Goal: Task Accomplishment & Management: Manage account settings

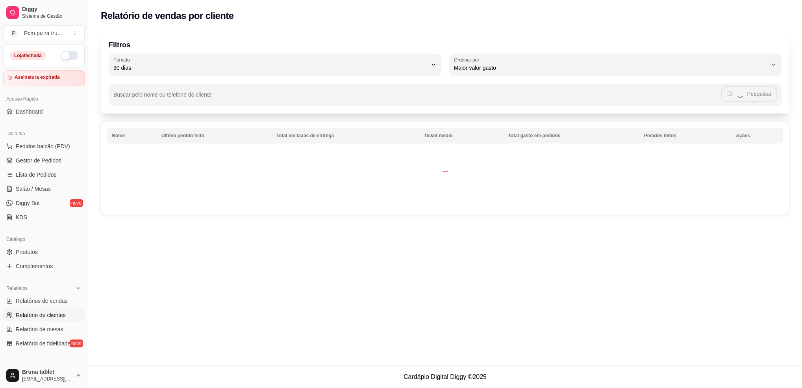
select select "30"
select select "HIGHEST_TOTAL_SPENT_WITH_ORDERS"
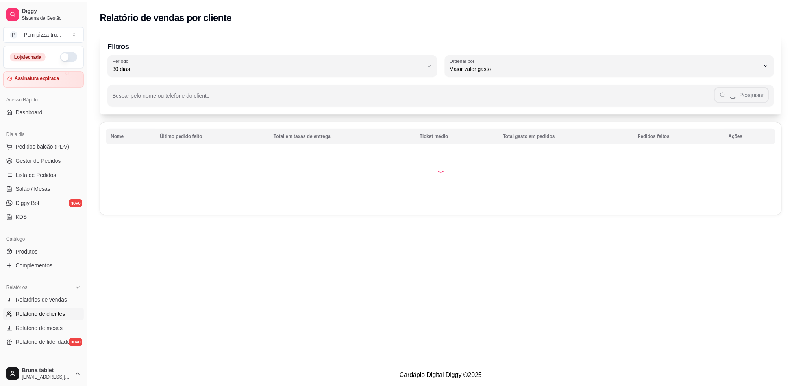
scroll to position [52, 0]
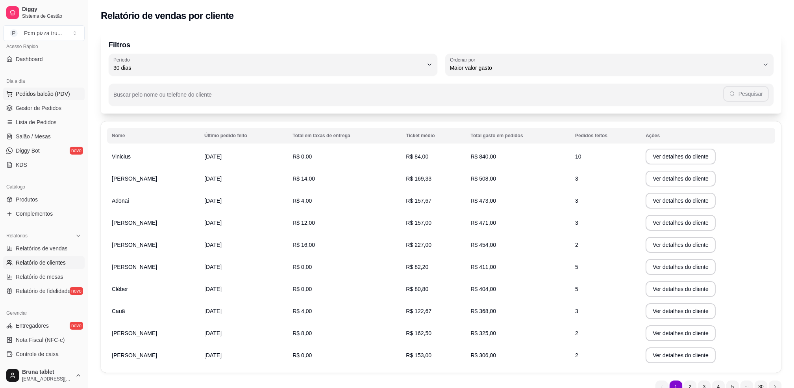
click at [30, 96] on span "Pedidos balcão (PDV)" at bounding box center [43, 94] width 54 height 8
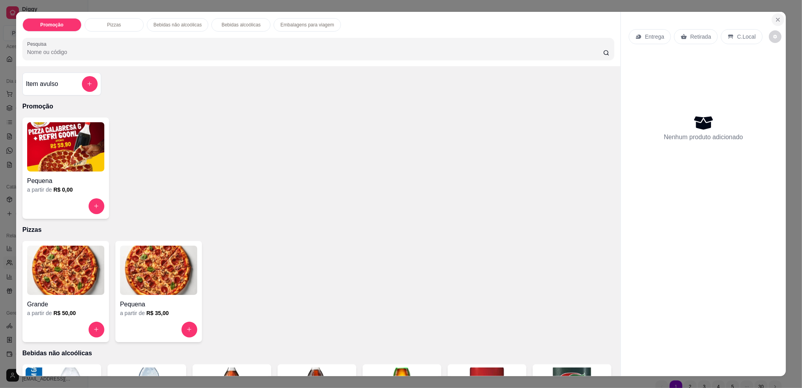
click at [775, 20] on icon "Close" at bounding box center [778, 20] width 6 height 6
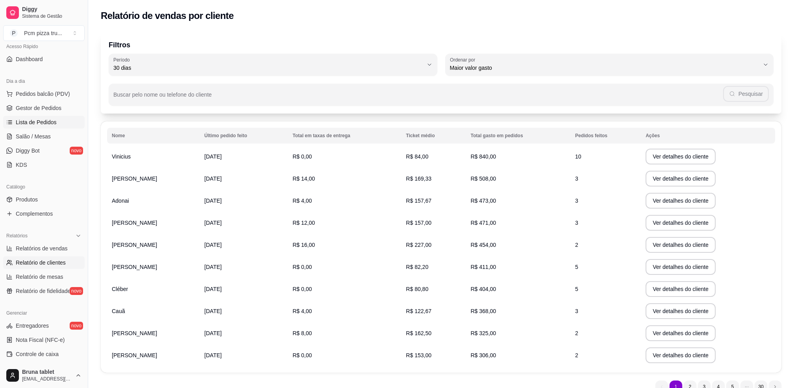
click at [33, 126] on link "Lista de Pedidos" at bounding box center [44, 122] width 82 height 13
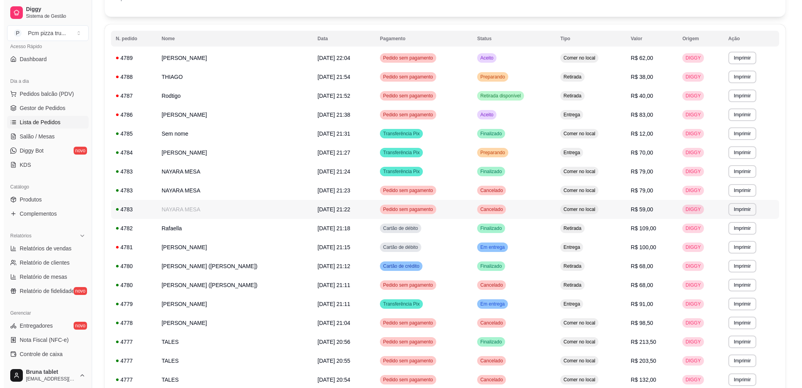
scroll to position [105, 0]
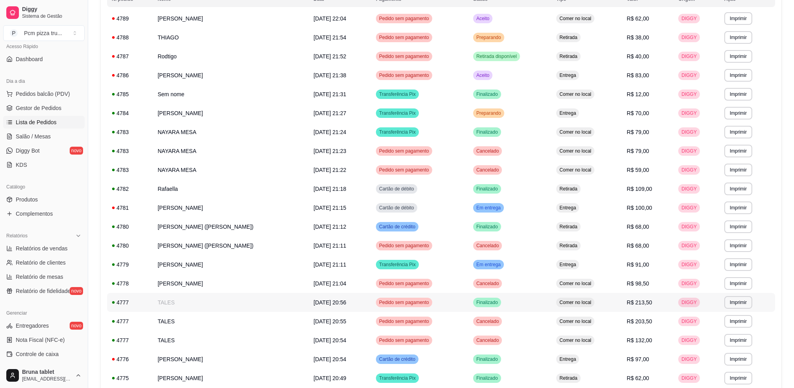
click at [309, 296] on td "[DATE] 20:56" at bounding box center [340, 302] width 62 height 19
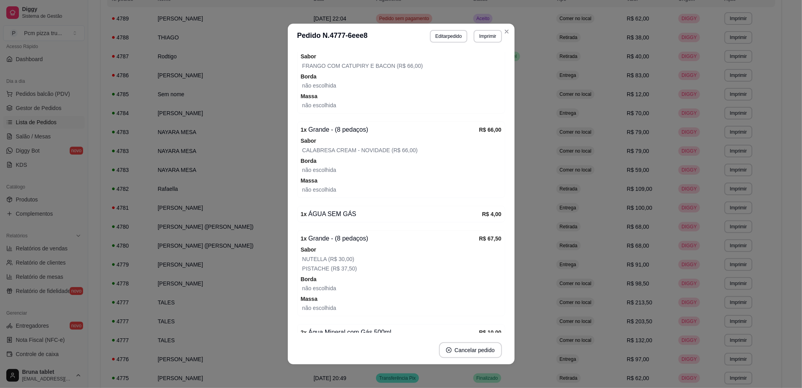
scroll to position [186, 0]
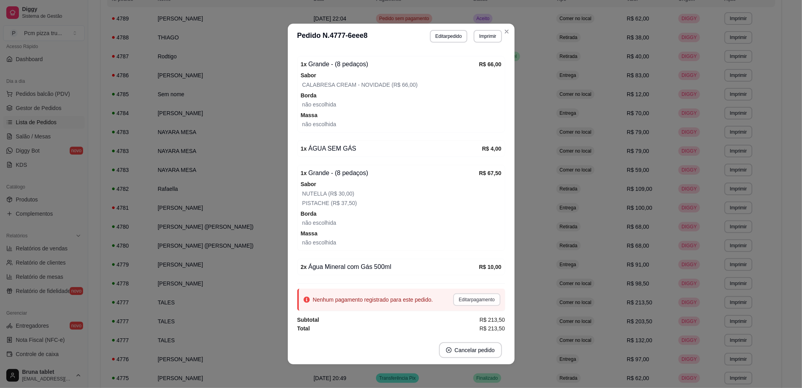
click at [458, 302] on button "Editar pagamento" at bounding box center [476, 299] width 47 height 13
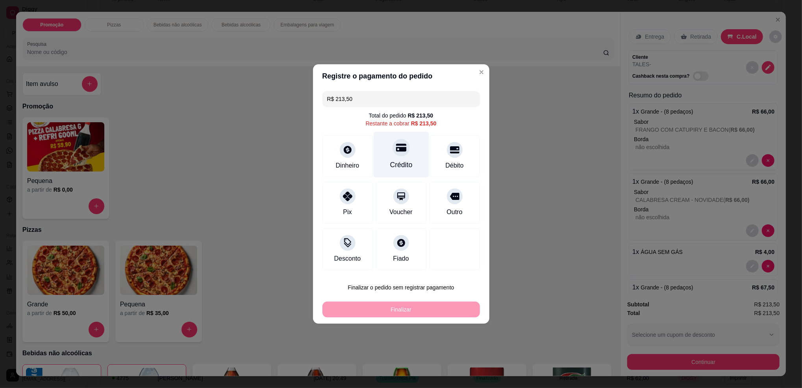
click at [389, 158] on div "Crédito" at bounding box center [401, 155] width 56 height 46
type input "R$ 0,00"
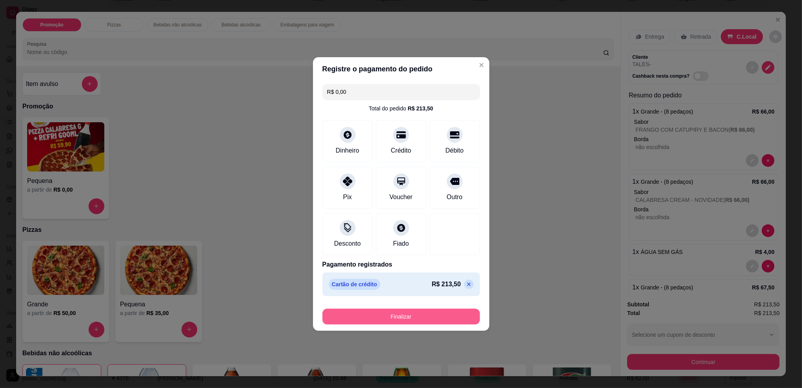
click at [433, 317] on button "Finalizar" at bounding box center [402, 316] width 158 height 16
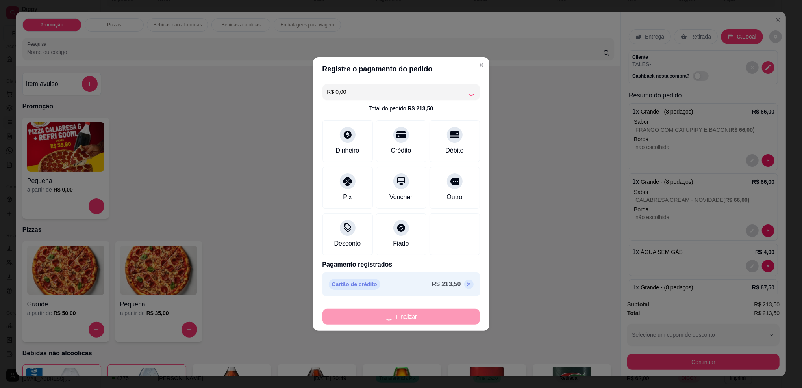
type input "0"
type input "-R$ 213,50"
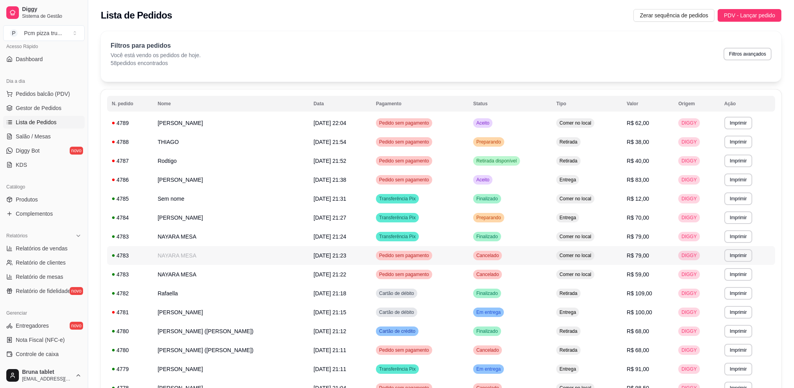
scroll to position [0, 0]
click at [51, 108] on span "Gestor de Pedidos" at bounding box center [39, 108] width 46 height 8
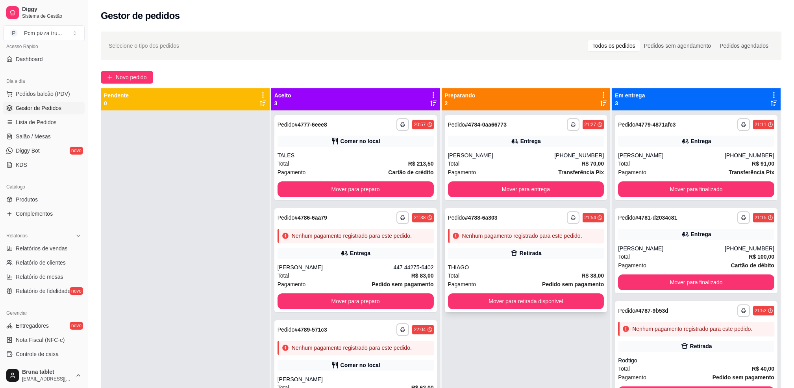
click at [508, 268] on div "THIAGO" at bounding box center [526, 267] width 156 height 8
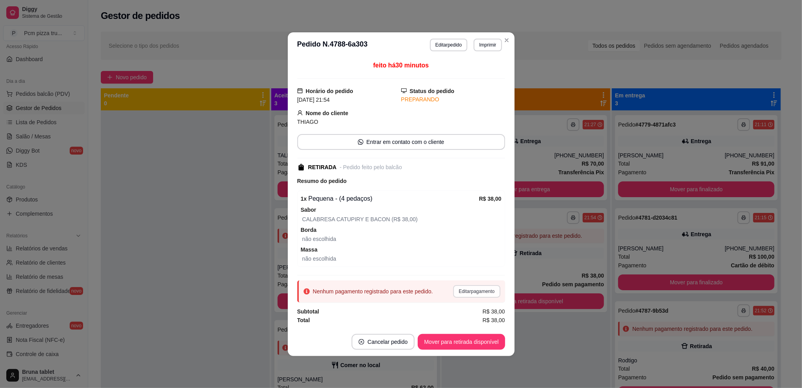
click at [474, 289] on button "Editar pagamento" at bounding box center [476, 291] width 47 height 13
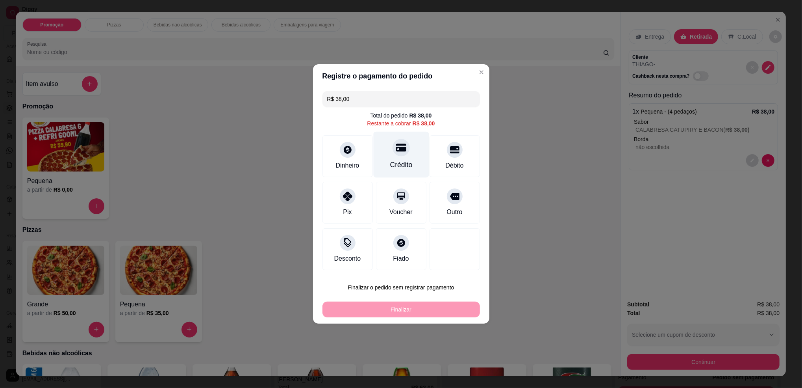
click at [396, 167] on div "Crédito" at bounding box center [401, 165] width 22 height 10
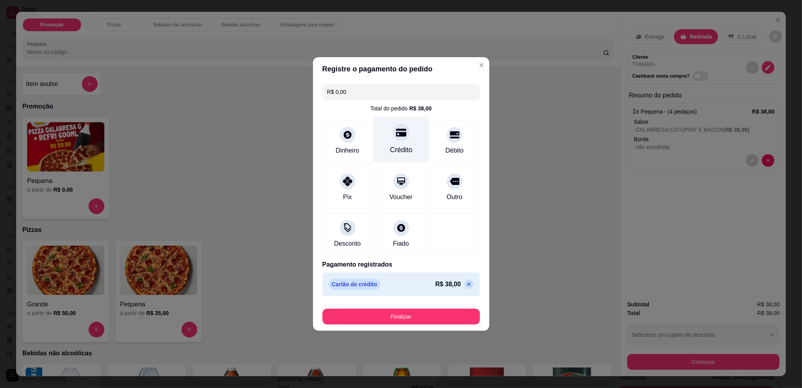
click at [397, 142] on div "Crédito" at bounding box center [401, 140] width 56 height 46
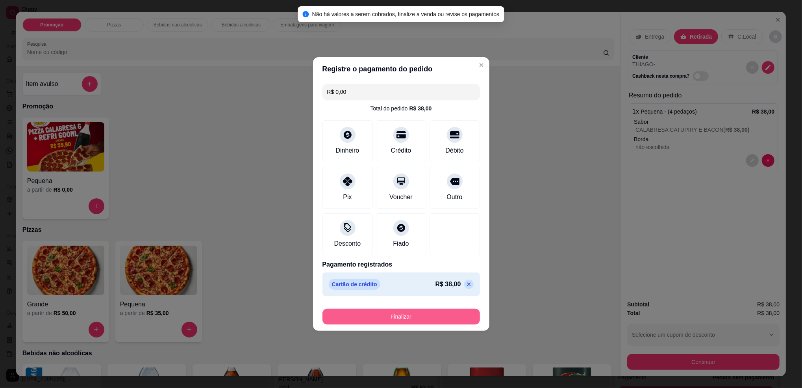
click at [427, 312] on button "Finalizar" at bounding box center [402, 316] width 158 height 16
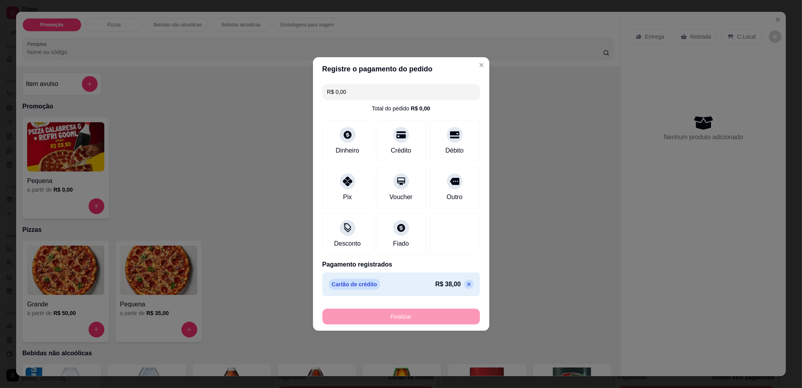
type input "-R$ 38,00"
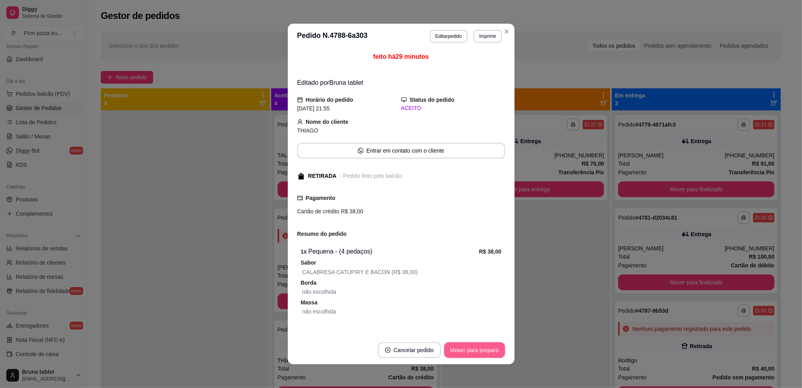
click at [483, 347] on button "Mover para preparo" at bounding box center [474, 350] width 61 height 16
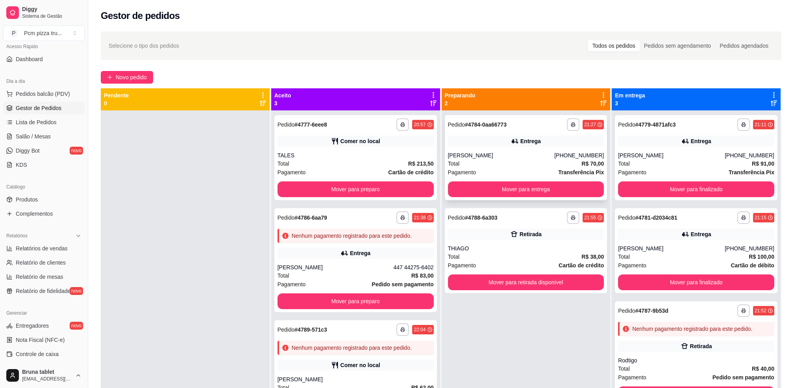
click at [512, 160] on div "Total R$ 70,00" at bounding box center [526, 163] width 156 height 9
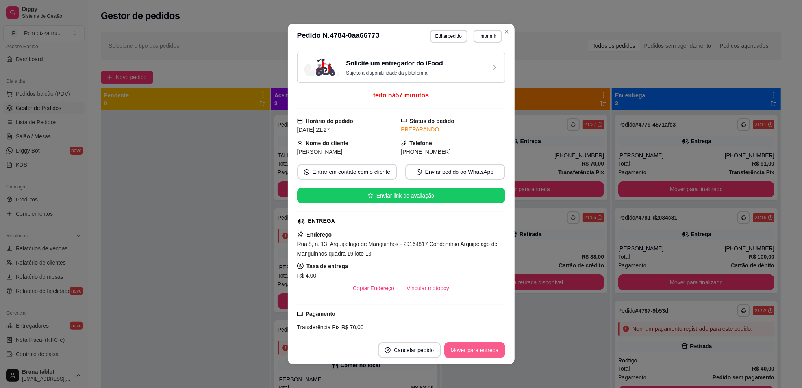
click at [469, 348] on button "Mover para entrega" at bounding box center [474, 350] width 61 height 16
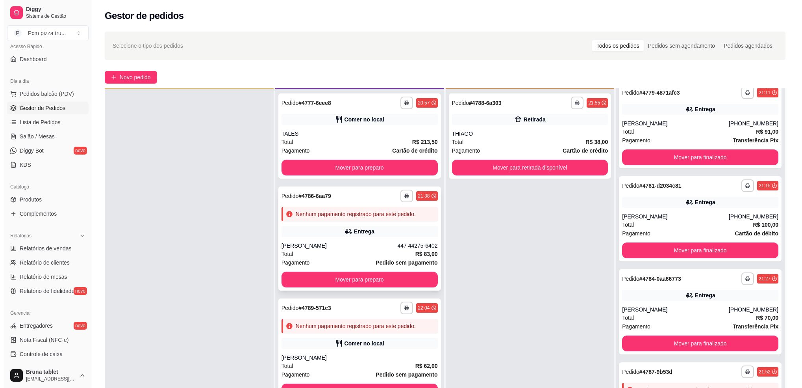
scroll to position [22, 0]
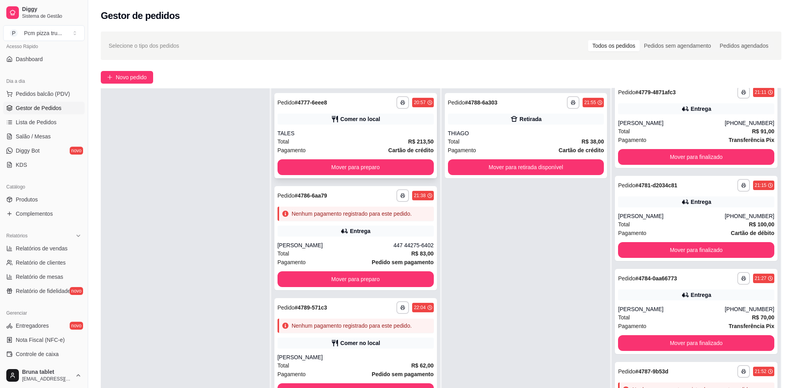
click at [336, 141] on div "Total R$ 213,50" at bounding box center [356, 141] width 156 height 9
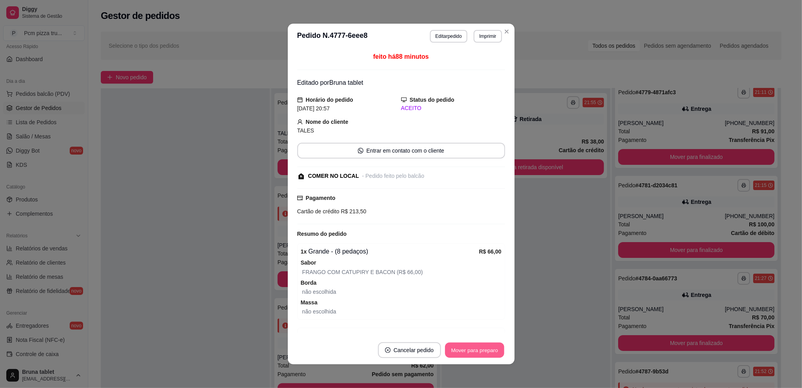
click at [479, 346] on button "Mover para preparo" at bounding box center [474, 349] width 59 height 15
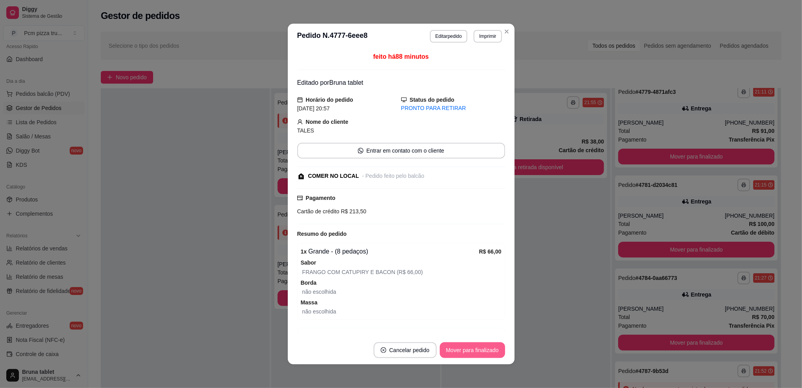
click at [475, 347] on button "Mover para finalizado" at bounding box center [472, 350] width 65 height 16
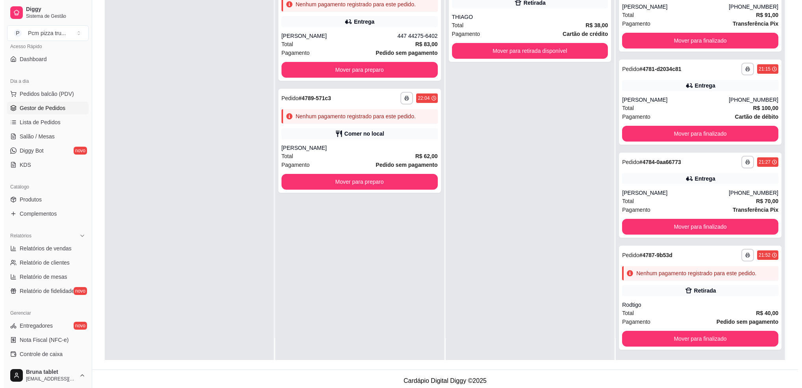
scroll to position [120, 0]
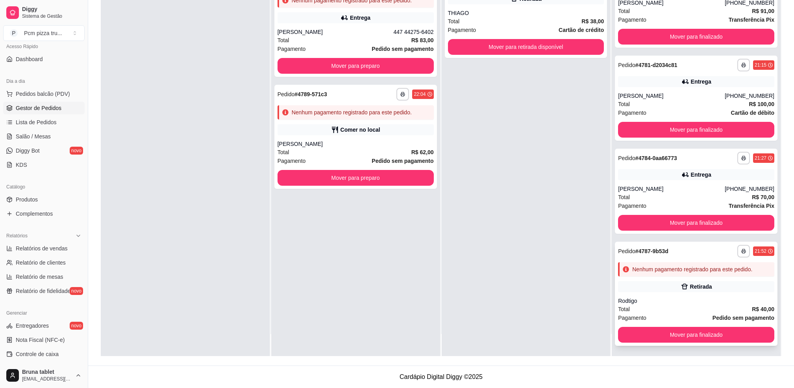
click at [653, 300] on div "Rodtigo" at bounding box center [696, 301] width 156 height 8
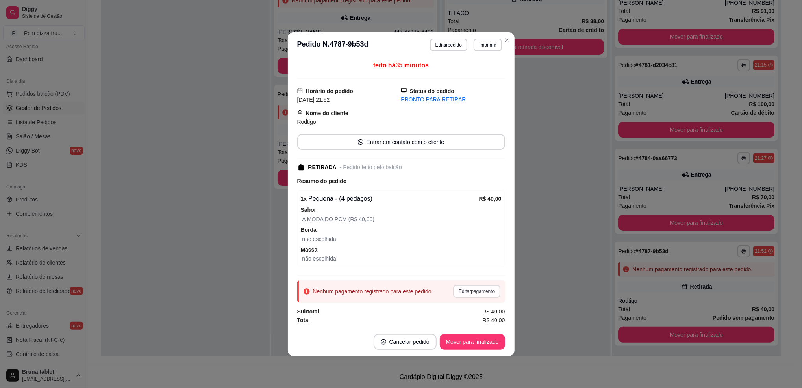
click at [486, 290] on button "Editar pagamento" at bounding box center [476, 291] width 47 height 13
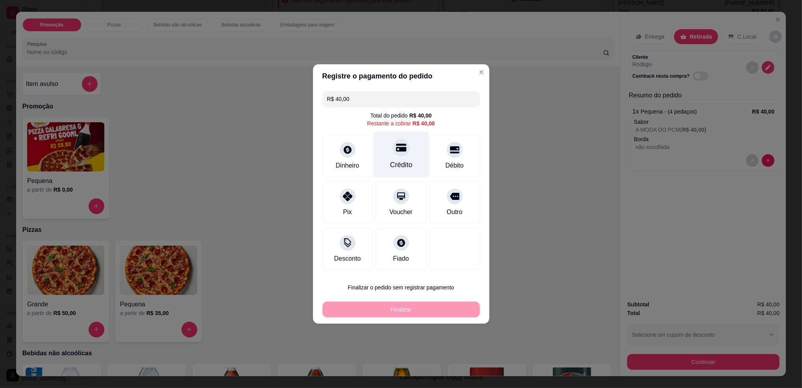
click at [389, 158] on div "Crédito" at bounding box center [401, 155] width 56 height 46
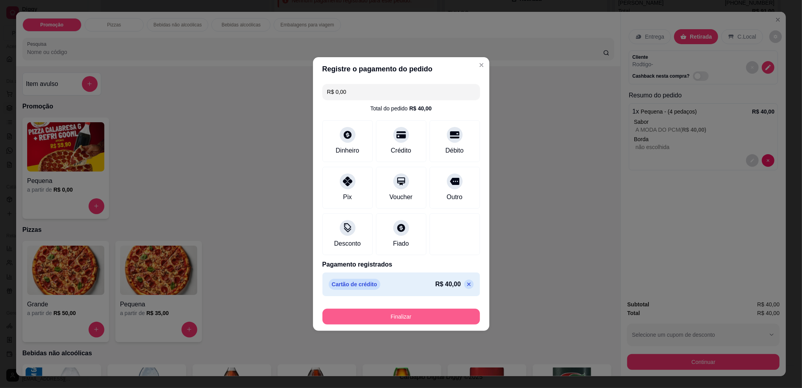
click at [436, 319] on button "Finalizar" at bounding box center [402, 316] width 158 height 16
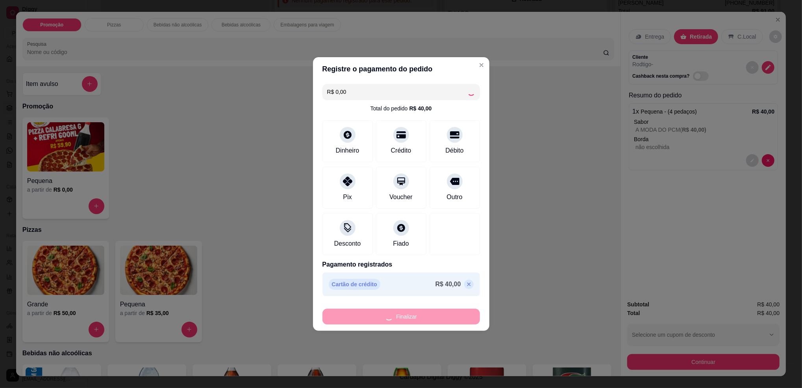
type input "-R$ 40,00"
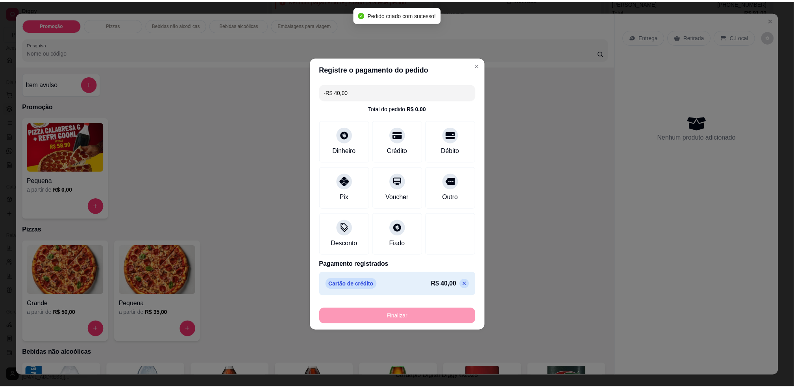
scroll to position [0, 0]
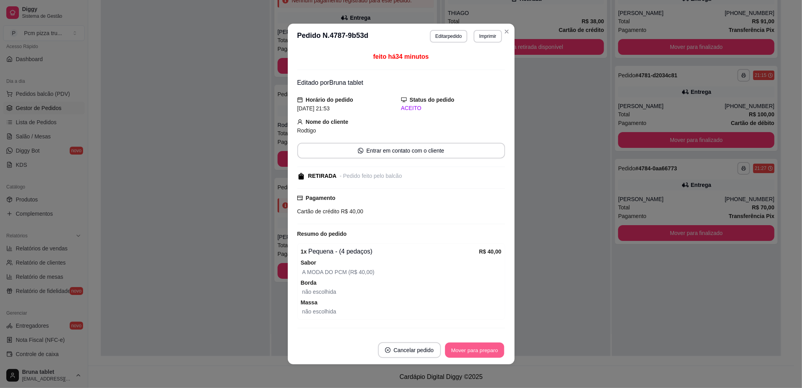
click at [474, 343] on button "Mover para preparo" at bounding box center [474, 349] width 59 height 15
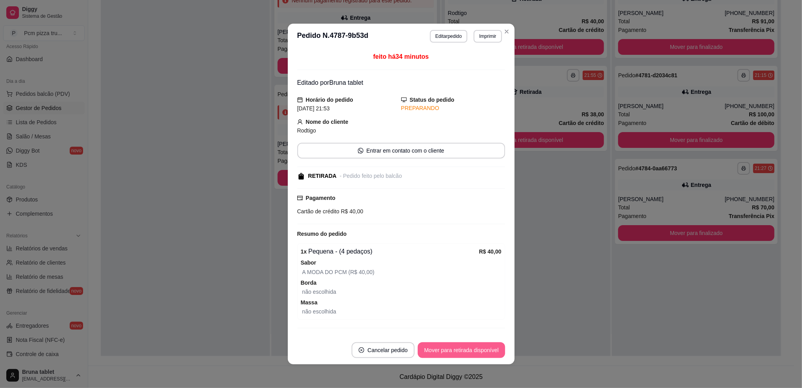
click at [478, 348] on button "Mover para retirada disponível" at bounding box center [461, 350] width 87 height 16
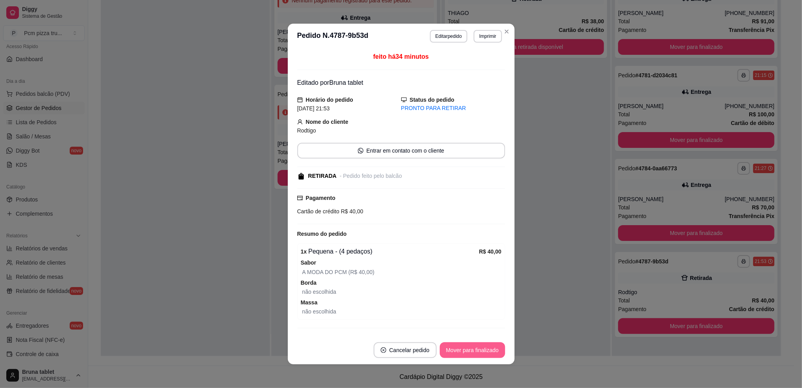
click at [478, 348] on button "Mover para finalizado" at bounding box center [472, 350] width 65 height 16
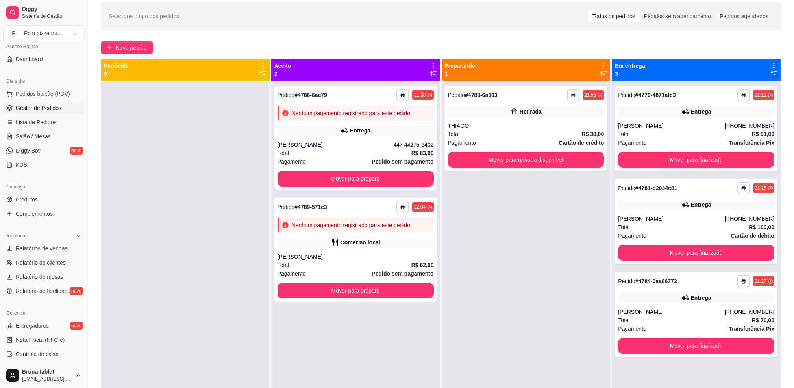
scroll to position [15, 0]
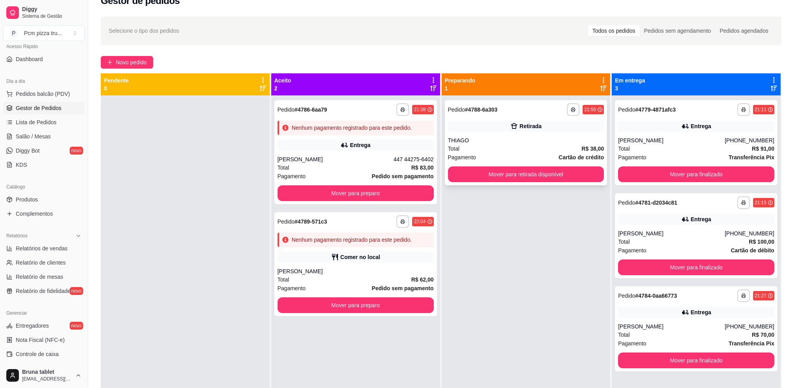
click at [483, 150] on div "Total R$ 38,00" at bounding box center [526, 148] width 156 height 9
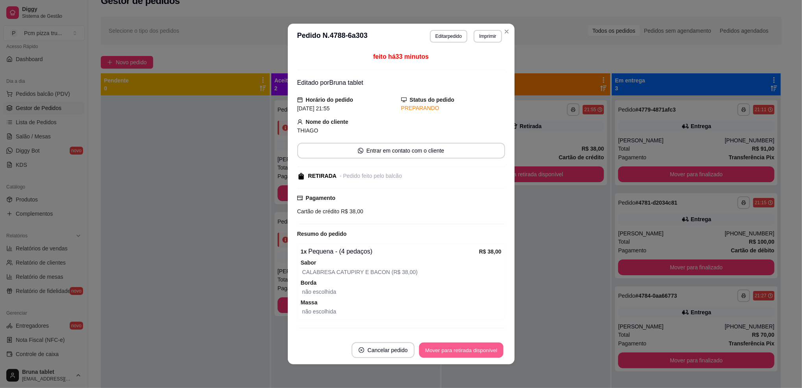
click at [464, 347] on button "Mover para retirada disponível" at bounding box center [461, 349] width 84 height 15
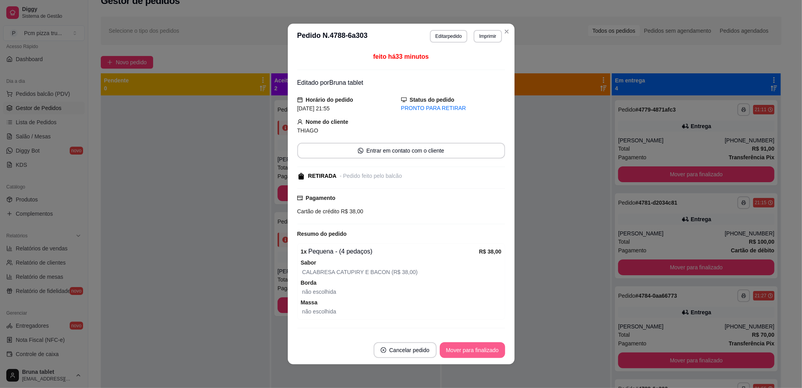
click at [468, 348] on button "Mover para finalizado" at bounding box center [472, 350] width 65 height 16
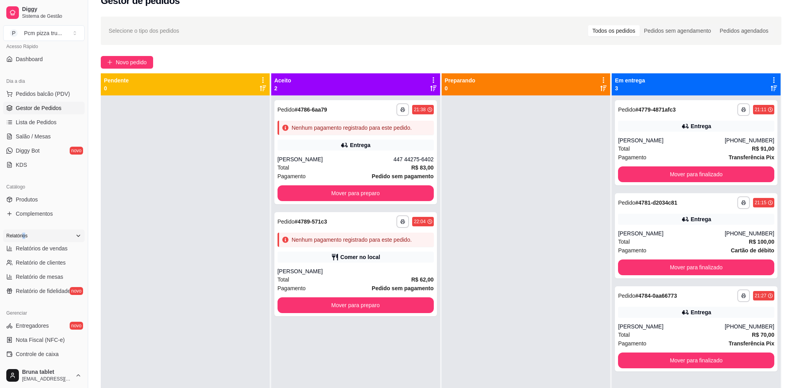
click at [24, 241] on div "Relatórios" at bounding box center [44, 235] width 82 height 13
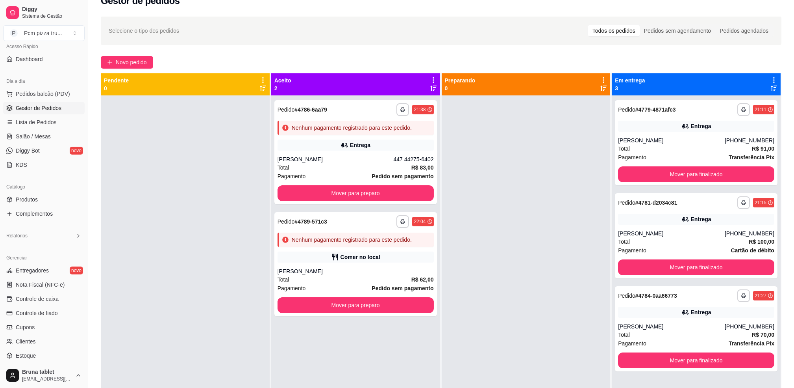
drag, startPoint x: 24, startPoint y: 241, endPoint x: 45, endPoint y: 250, distance: 22.6
click at [45, 250] on div "Gerenciar Entregadores novo Nota Fiscal (NFC-e) Controle de caixa Controle de f…" at bounding box center [44, 313] width 88 height 131
click at [46, 233] on div "Relatórios" at bounding box center [44, 235] width 82 height 13
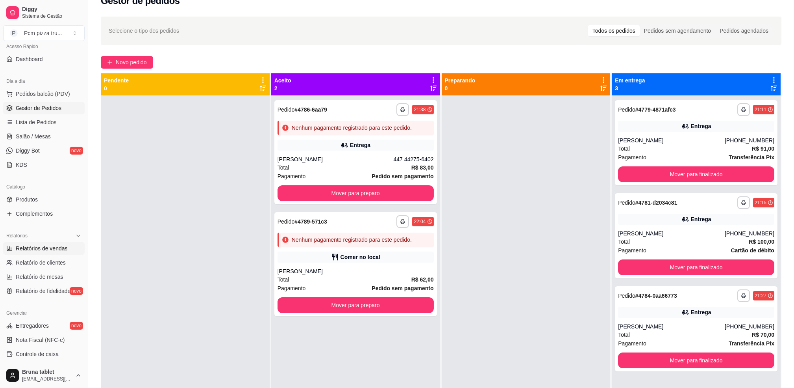
click at [48, 250] on span "Relatórios de vendas" at bounding box center [42, 248] width 52 height 8
select select "ALL"
select select "0"
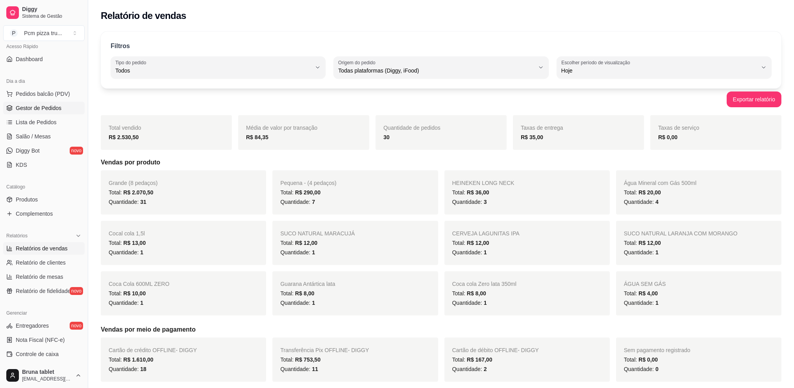
click at [53, 111] on span "Gestor de Pedidos" at bounding box center [39, 108] width 46 height 8
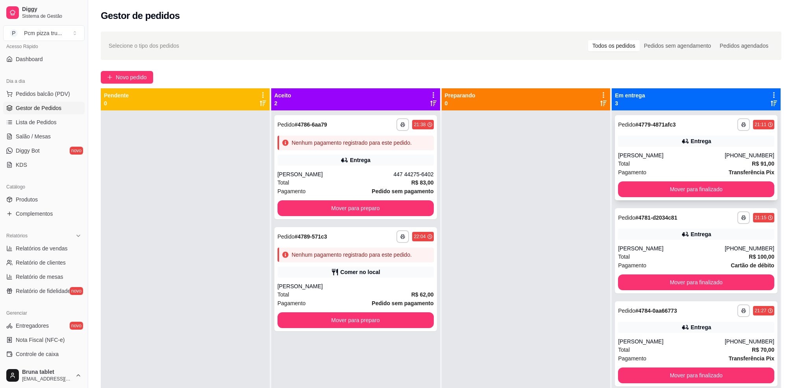
click at [631, 159] on div "[PERSON_NAME]" at bounding box center [671, 155] width 107 height 8
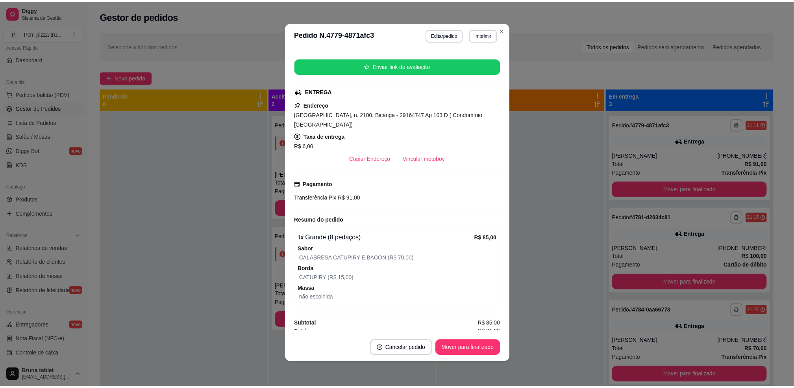
scroll to position [134, 0]
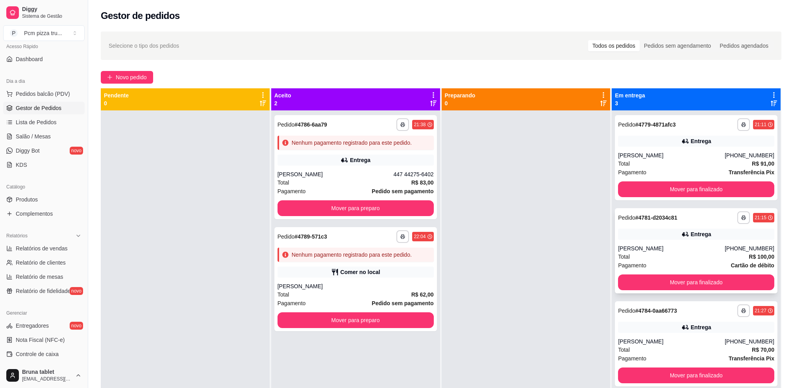
click at [635, 236] on div "Entrega" at bounding box center [696, 233] width 156 height 11
click at [58, 17] on span "Sistema de Gestão" at bounding box center [51, 16] width 59 height 6
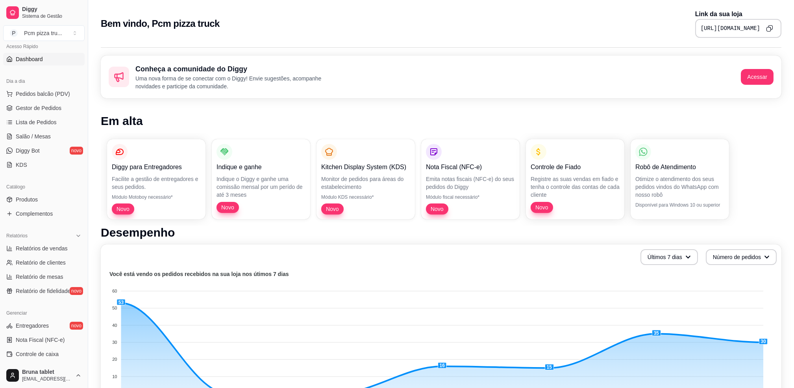
click at [770, 29] on icon "Copy to clipboard" at bounding box center [769, 28] width 7 height 7
click at [49, 107] on span "Gestor de Pedidos" at bounding box center [39, 108] width 46 height 8
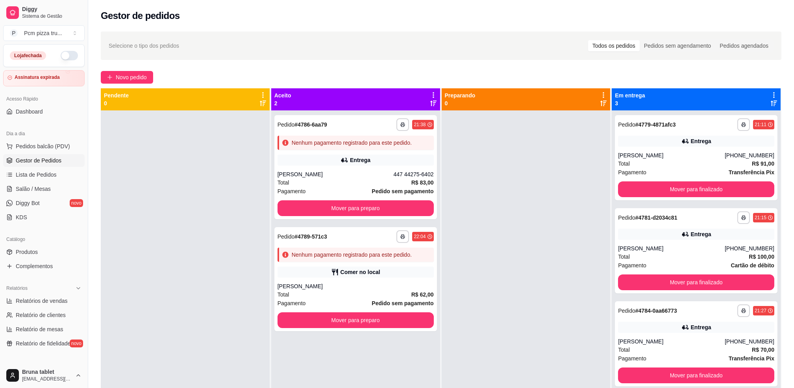
click at [64, 55] on button "button" at bounding box center [69, 55] width 17 height 9
click at [399, 280] on div "**********" at bounding box center [356, 279] width 163 height 104
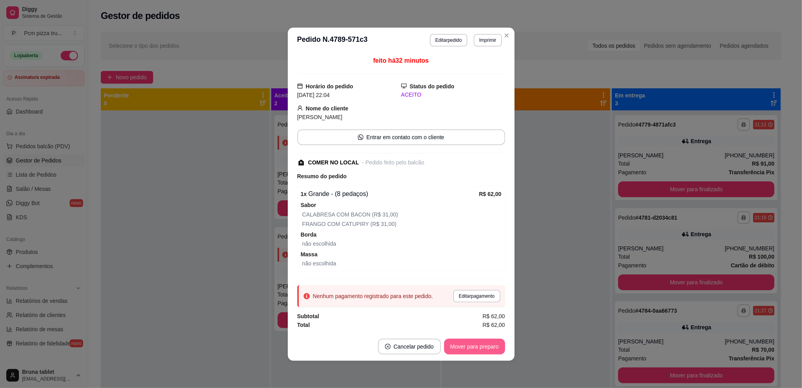
click at [461, 343] on button "Mover para preparo" at bounding box center [474, 346] width 61 height 16
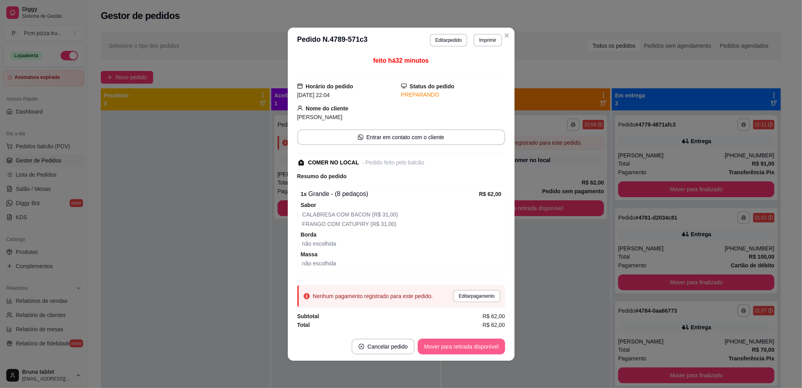
click at [462, 343] on button "Mover para retirada disponível" at bounding box center [461, 346] width 87 height 16
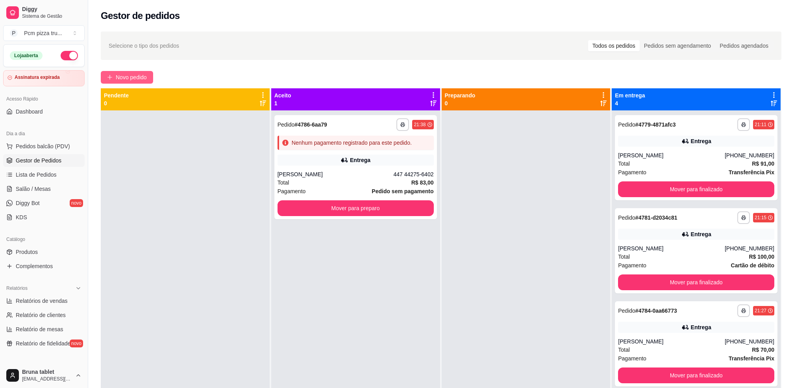
click at [133, 82] on button "Novo pedido" at bounding box center [127, 77] width 52 height 13
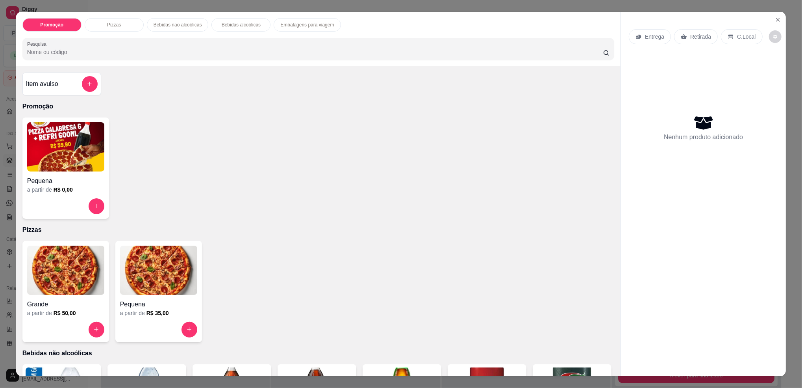
click at [128, 279] on img at bounding box center [158, 269] width 77 height 49
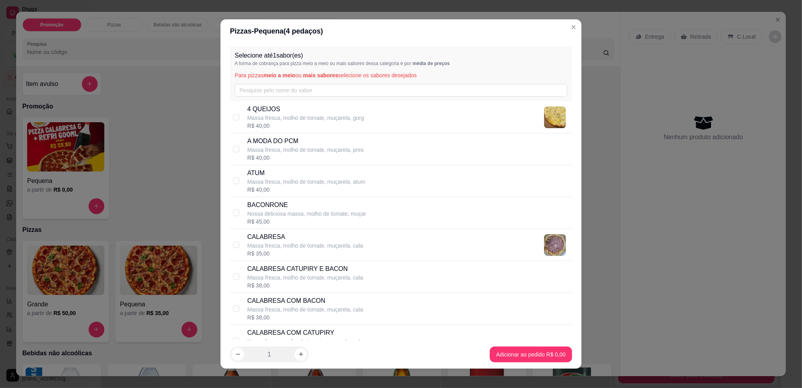
click at [270, 152] on p "Massa fresca, molho de tomate, muçarela, pres" at bounding box center [305, 150] width 117 height 8
checkbox input "true"
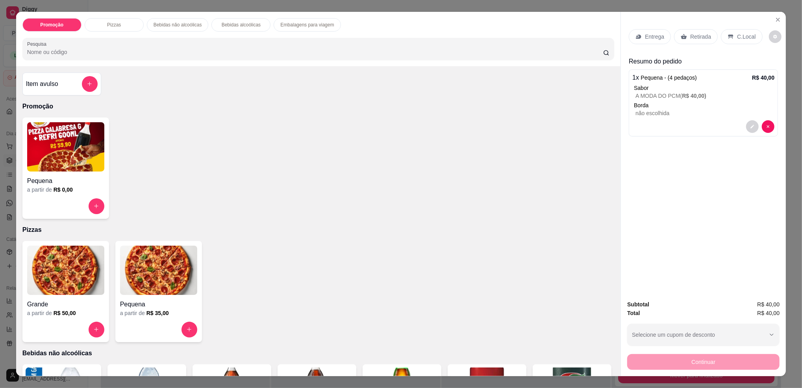
click at [695, 37] on p "Retirada" at bounding box center [700, 37] width 21 height 8
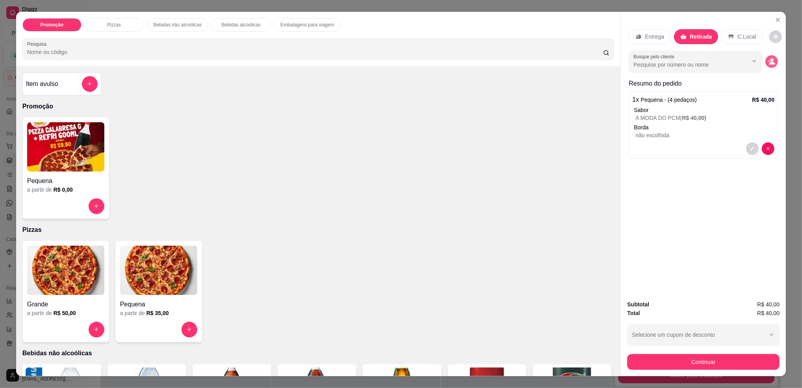
click at [769, 67] on button "decrease-product-quantity" at bounding box center [772, 61] width 13 height 13
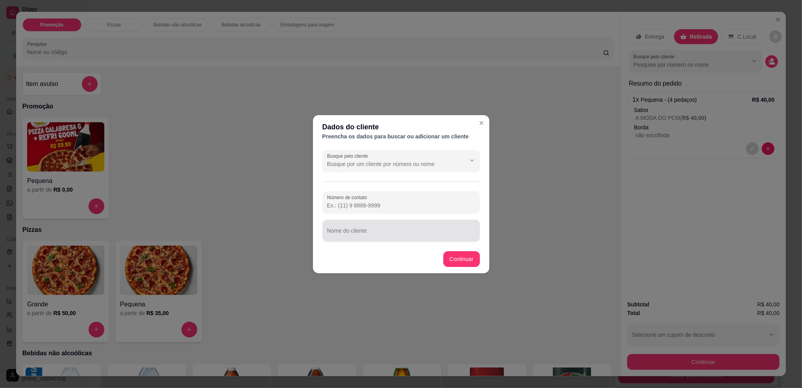
click at [363, 229] on div "Nome do cliente" at bounding box center [402, 230] width 158 height 22
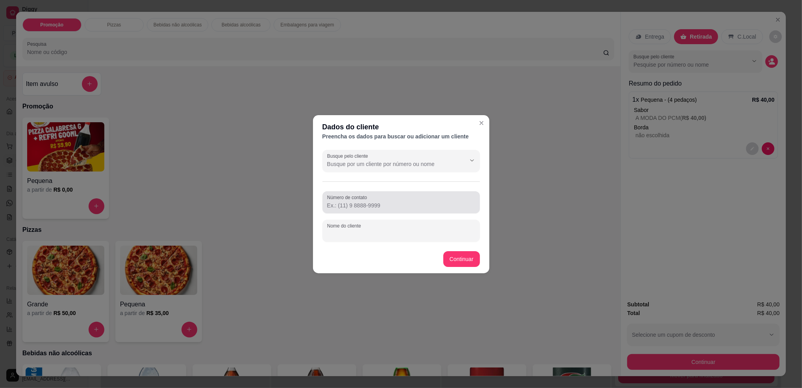
click at [362, 204] on input "Número de contato" at bounding box center [401, 205] width 148 height 8
paste input "[PHONE_NUMBER]"
type input "[PHONE_NUMBER]"
click at [373, 233] on input "Nome do cliente" at bounding box center [401, 234] width 148 height 8
type input "STHEPANE"
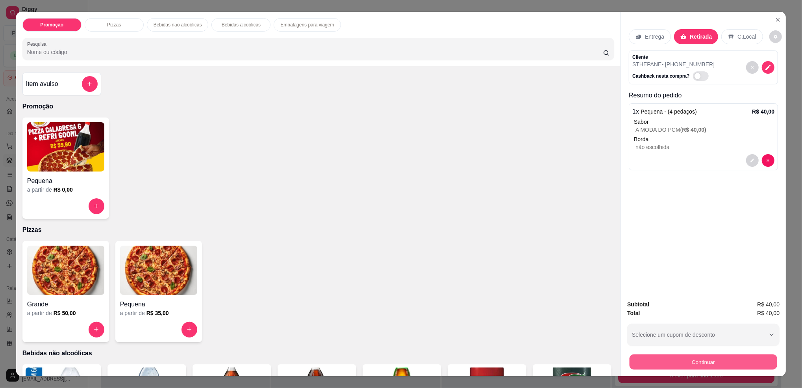
click at [695, 362] on button "Continuar" at bounding box center [704, 361] width 148 height 15
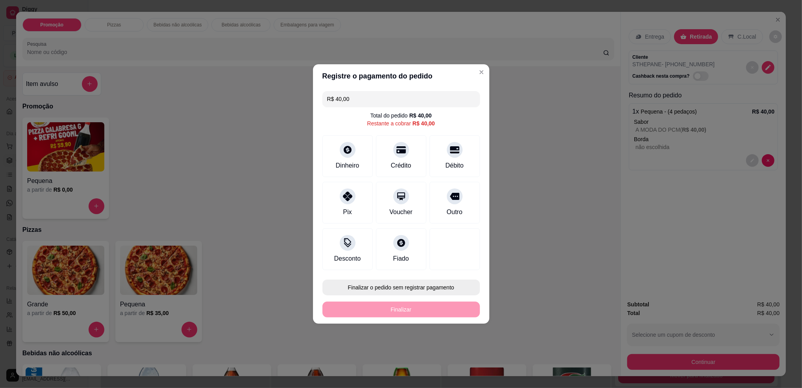
click at [435, 288] on button "Finalizar o pedido sem registrar pagamento" at bounding box center [402, 287] width 158 height 16
click at [458, 354] on button "Confirmar" at bounding box center [450, 352] width 29 height 12
type input "R$ 0,00"
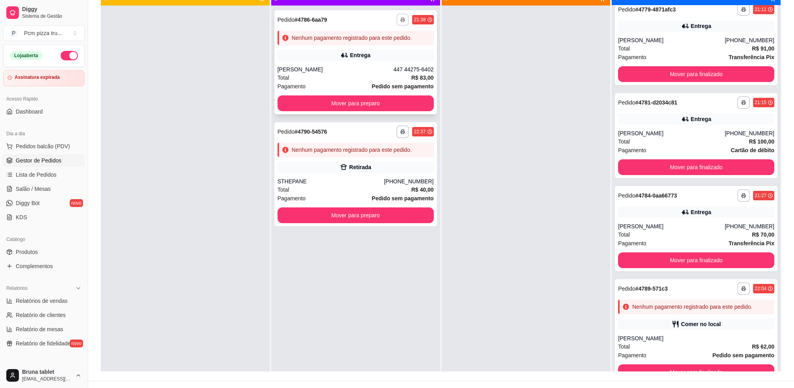
click at [402, 18] on icon "button" at bounding box center [403, 19] width 5 height 5
click at [393, 65] on button "IMPRESSORA" at bounding box center [379, 63] width 57 height 13
click at [389, 101] on button "Mover para preparo" at bounding box center [356, 103] width 156 height 16
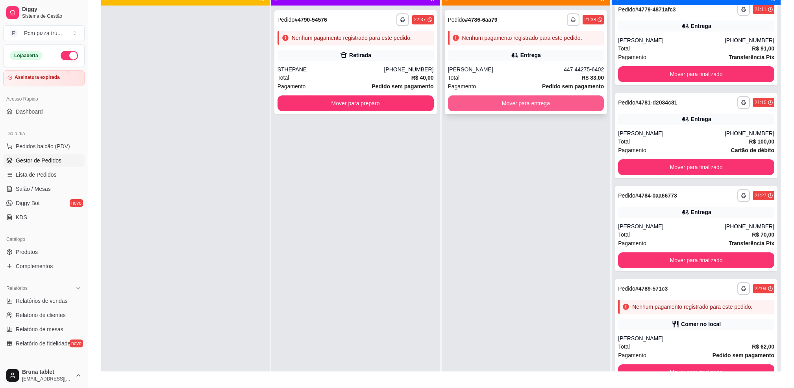
click at [493, 100] on button "Mover para entrega" at bounding box center [526, 103] width 156 height 16
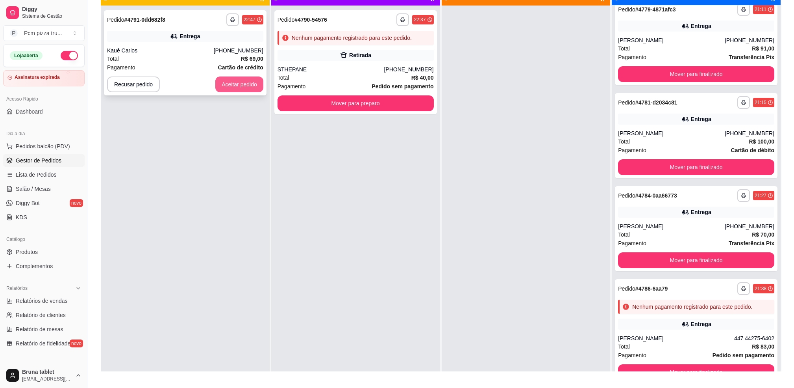
click at [228, 79] on button "Aceitar pedido" at bounding box center [239, 84] width 48 height 16
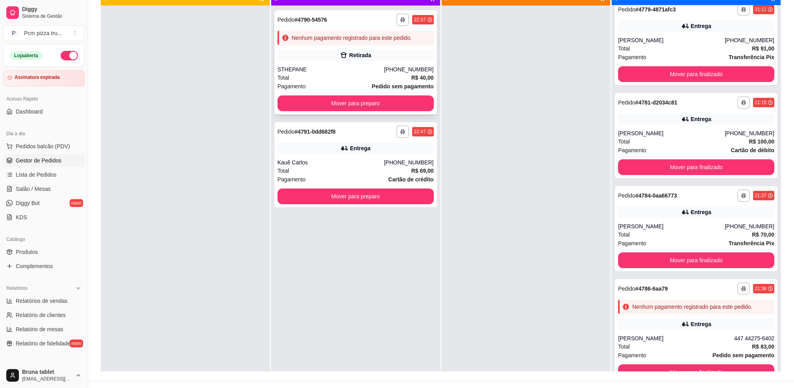
click at [375, 67] on div "STHEPANE" at bounding box center [331, 69] width 107 height 8
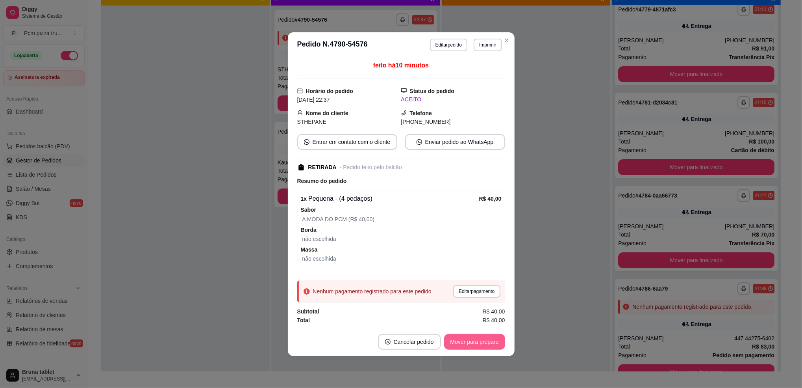
click at [463, 342] on button "Mover para preparo" at bounding box center [474, 342] width 61 height 16
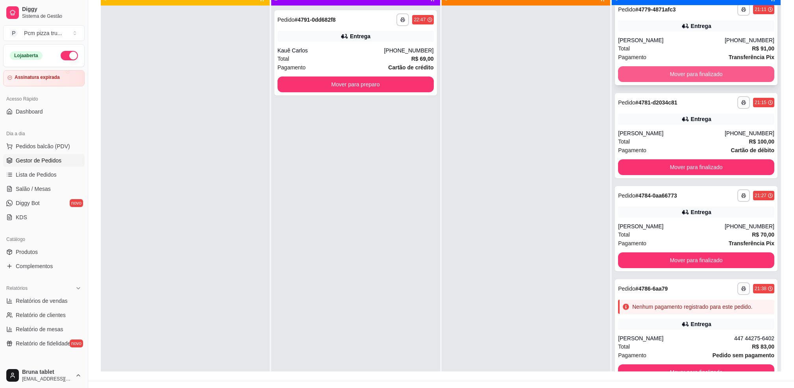
click at [725, 73] on button "Mover para finalizado" at bounding box center [696, 74] width 156 height 16
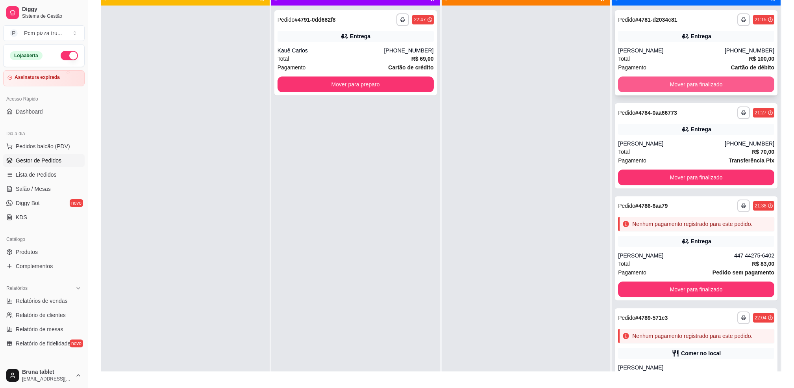
click at [698, 83] on button "Mover para finalizado" at bounding box center [696, 84] width 156 height 16
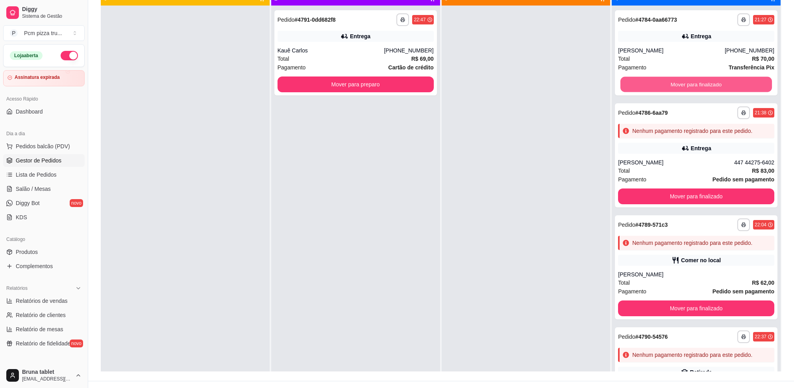
click at [698, 83] on button "Mover para finalizado" at bounding box center [697, 84] width 152 height 15
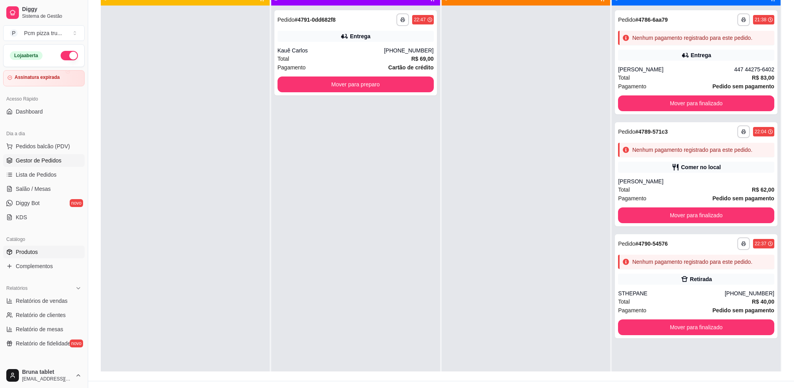
click at [39, 248] on link "Produtos" at bounding box center [44, 251] width 82 height 13
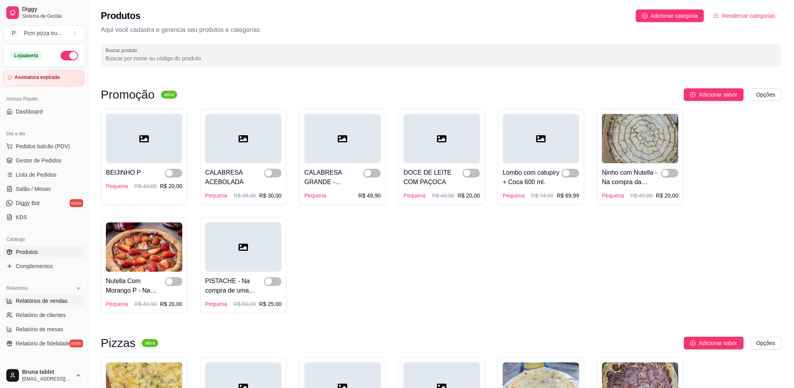
click at [47, 303] on span "Relatórios de vendas" at bounding box center [42, 301] width 52 height 8
select select "ALL"
select select "0"
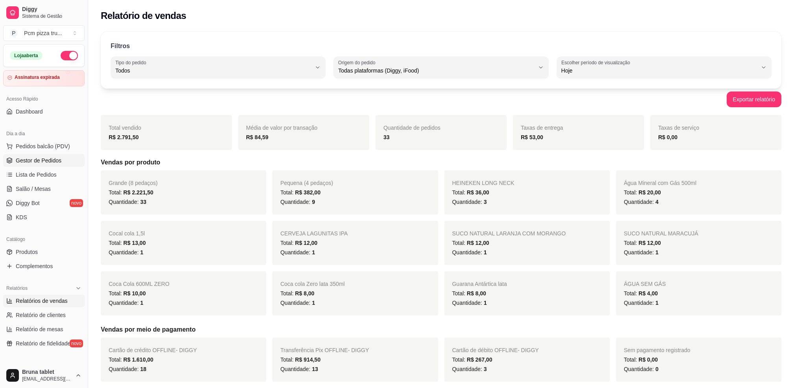
click at [62, 162] on link "Gestor de Pedidos" at bounding box center [44, 160] width 82 height 13
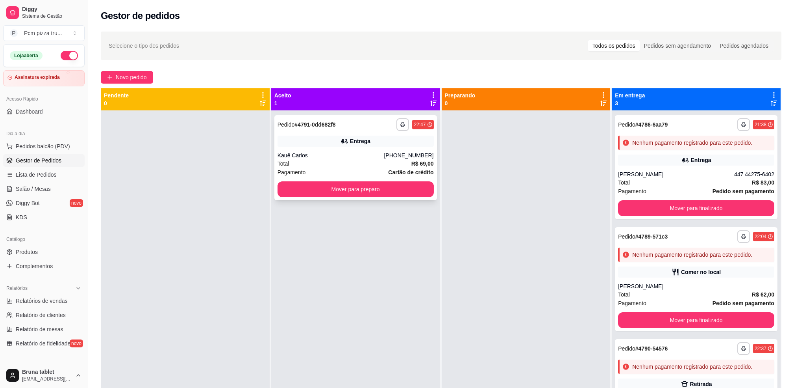
click at [363, 160] on div "Total R$ 69,00" at bounding box center [356, 163] width 156 height 9
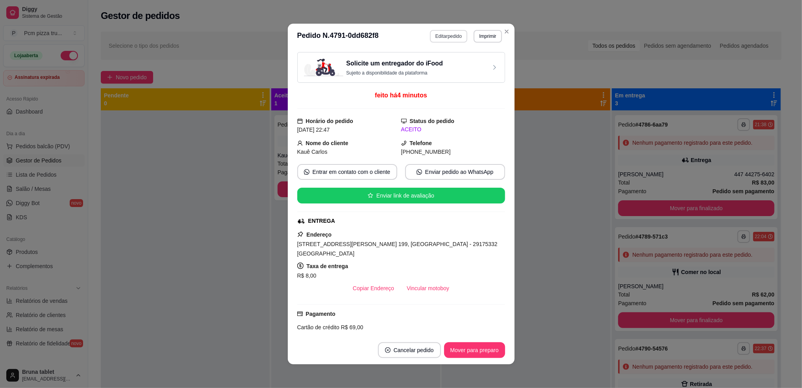
click at [443, 33] on button "Editar pedido" at bounding box center [448, 36] width 37 height 13
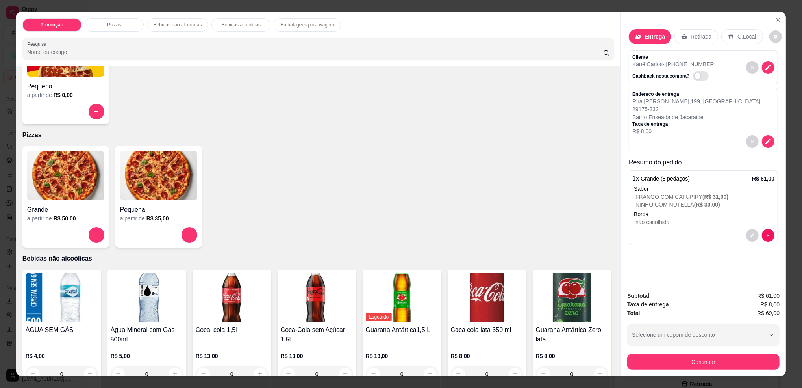
scroll to position [105, 0]
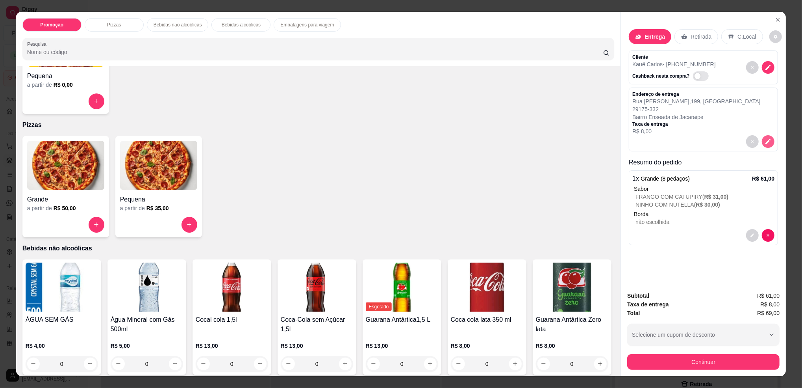
click at [765, 140] on icon "decrease-product-quantity" at bounding box center [768, 141] width 7 height 7
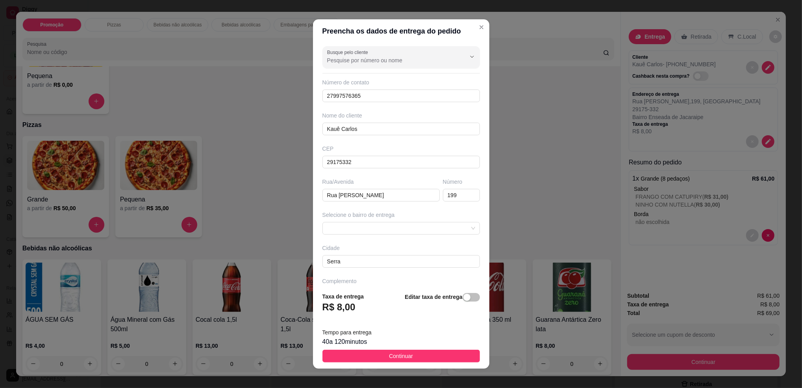
scroll to position [6, 0]
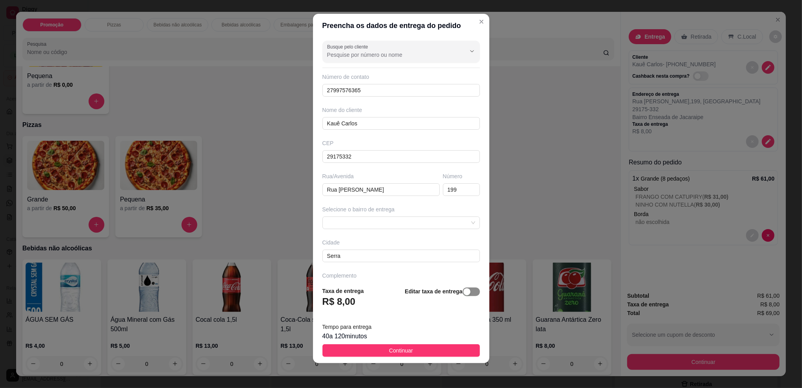
click at [464, 295] on div "button" at bounding box center [467, 291] width 7 height 7
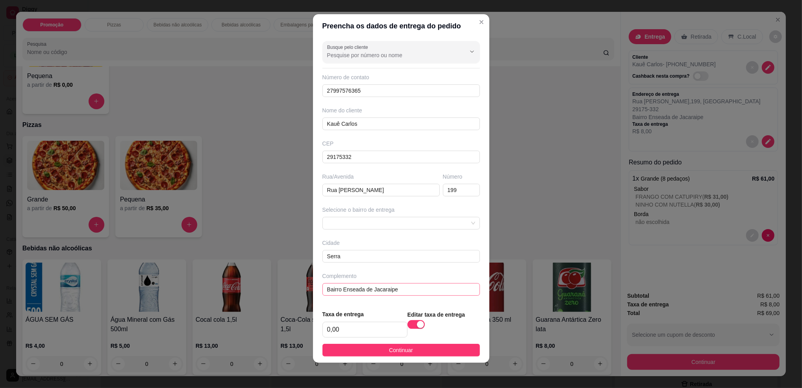
scroll to position [5, 0]
click at [357, 332] on input "0,00" at bounding box center [365, 329] width 84 height 15
type input "15,00"
click at [389, 350] on span "Continuar" at bounding box center [401, 350] width 24 height 9
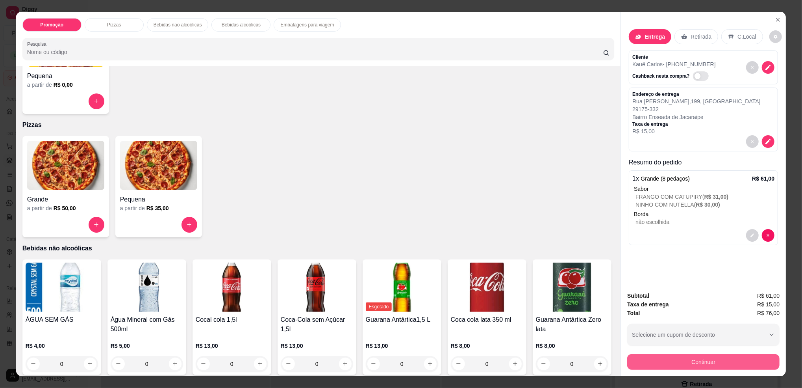
click at [671, 361] on button "Continuar" at bounding box center [703, 362] width 152 height 16
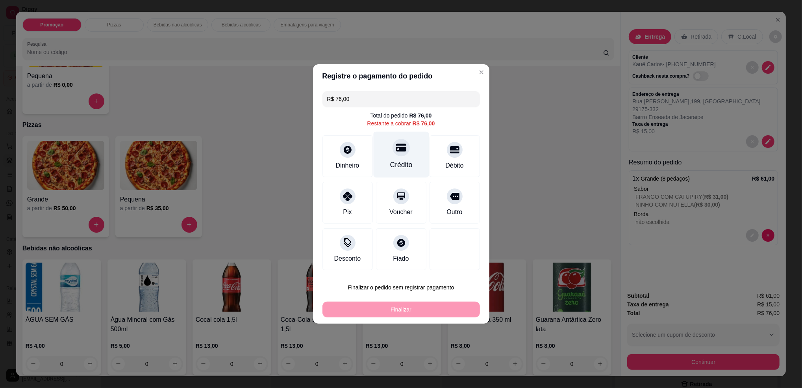
click at [390, 158] on div "Crédito" at bounding box center [401, 155] width 56 height 46
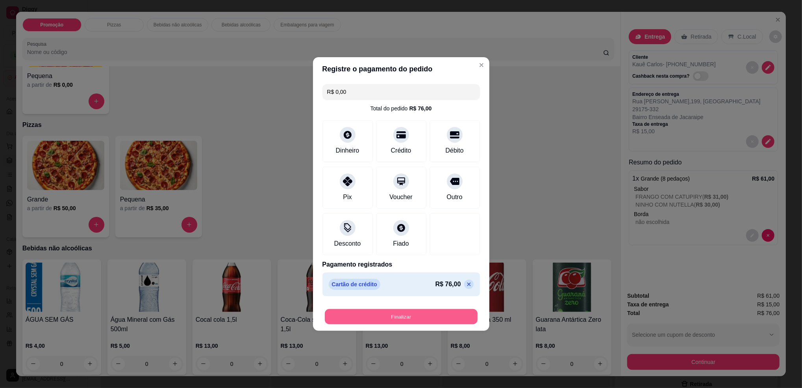
click at [405, 310] on button "Finalizar" at bounding box center [401, 316] width 153 height 15
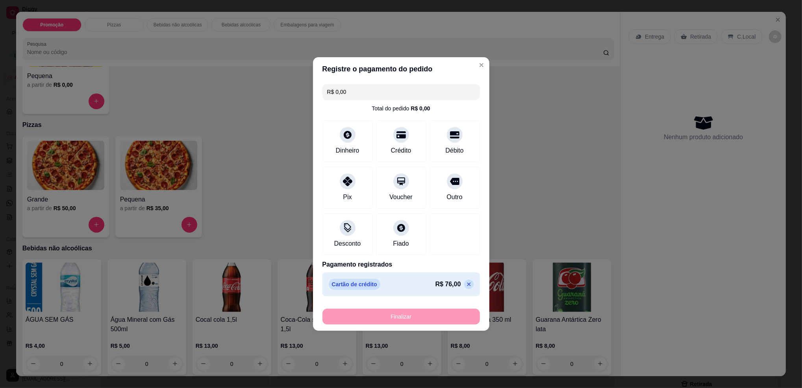
type input "-R$ 76,00"
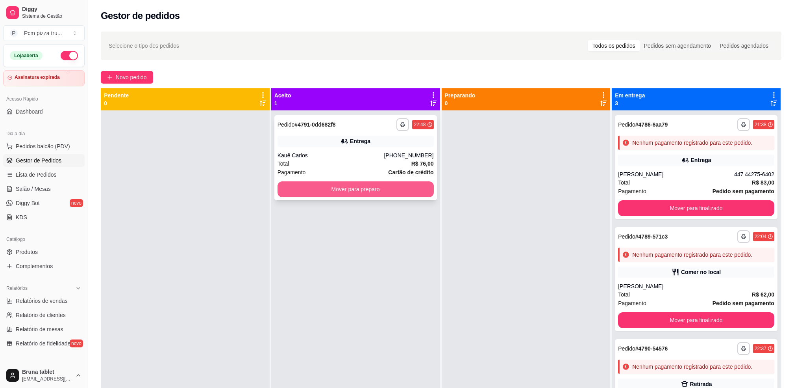
click at [327, 185] on button "Mover para preparo" at bounding box center [356, 189] width 156 height 16
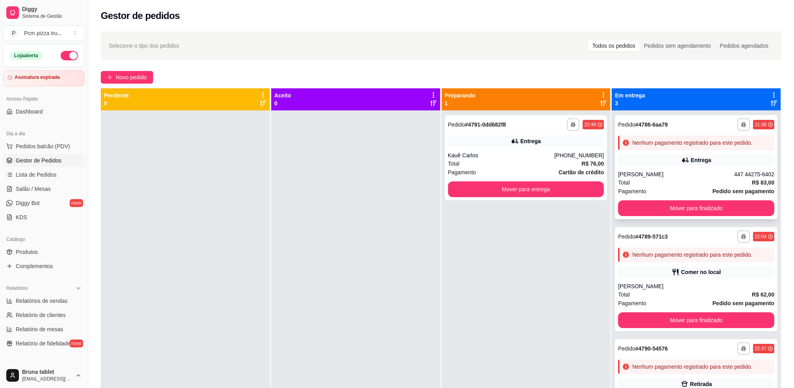
click at [638, 162] on div "Entrega" at bounding box center [696, 159] width 156 height 11
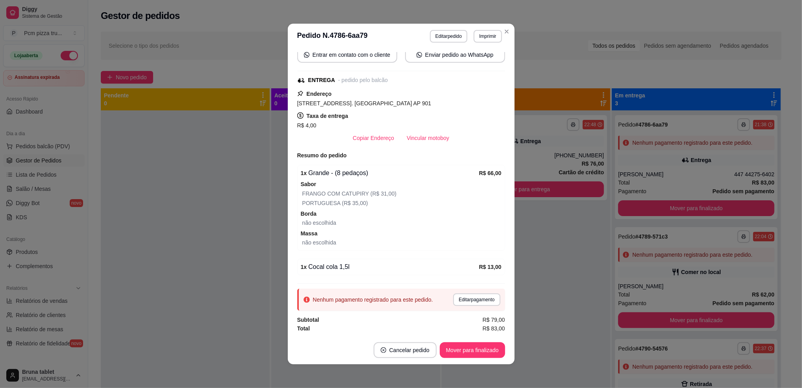
scroll to position [137, 0]
click at [461, 298] on button "Editar pagamento" at bounding box center [476, 299] width 47 height 13
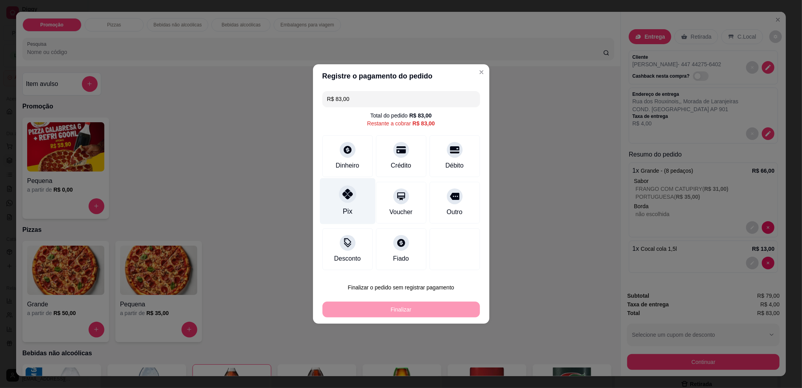
click at [352, 197] on div at bounding box center [347, 193] width 17 height 17
type input "R$ 0,00"
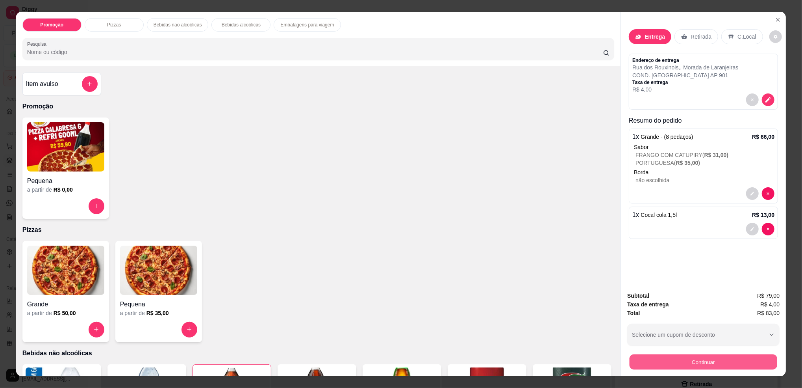
click at [647, 359] on button "Continuar" at bounding box center [704, 361] width 148 height 15
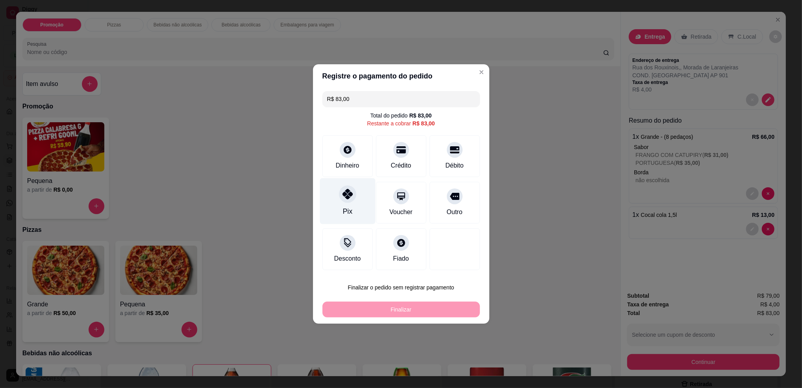
click at [355, 200] on div "Pix" at bounding box center [348, 201] width 56 height 46
type input "R$ 0,00"
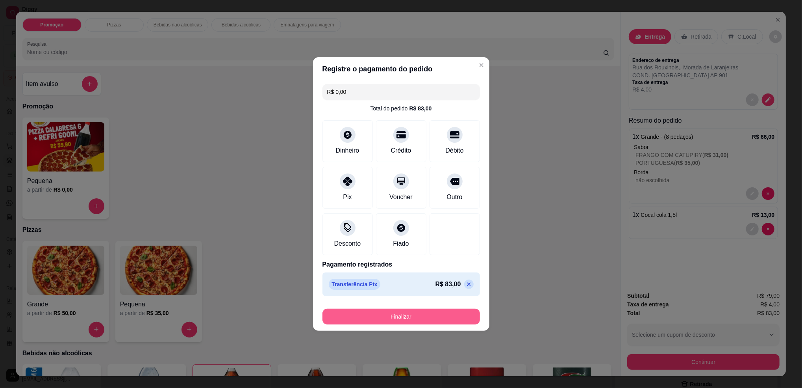
click at [415, 315] on button "Finalizar" at bounding box center [402, 316] width 158 height 16
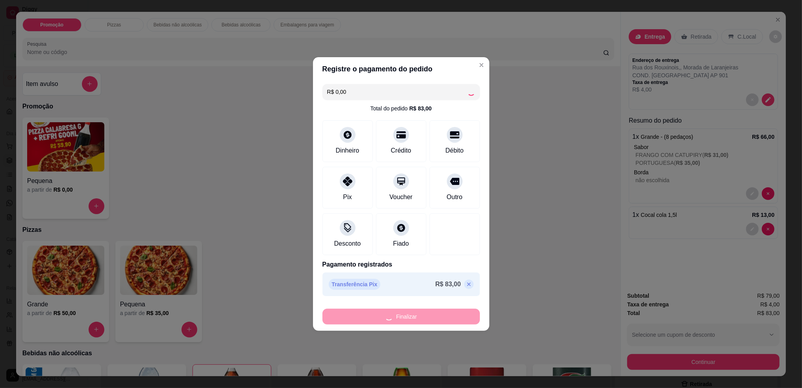
type input "0"
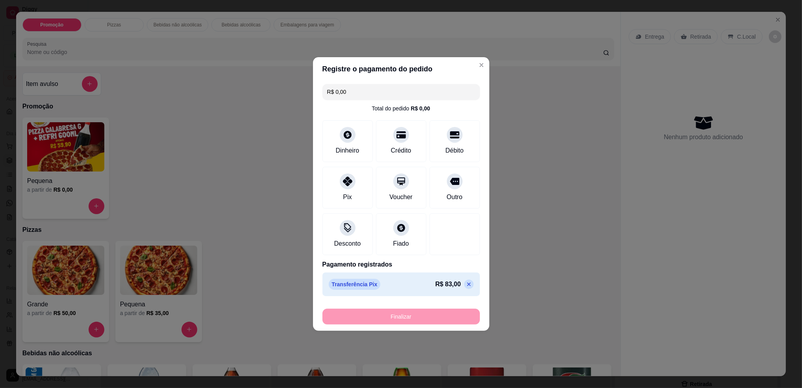
type input "-R$ 83,00"
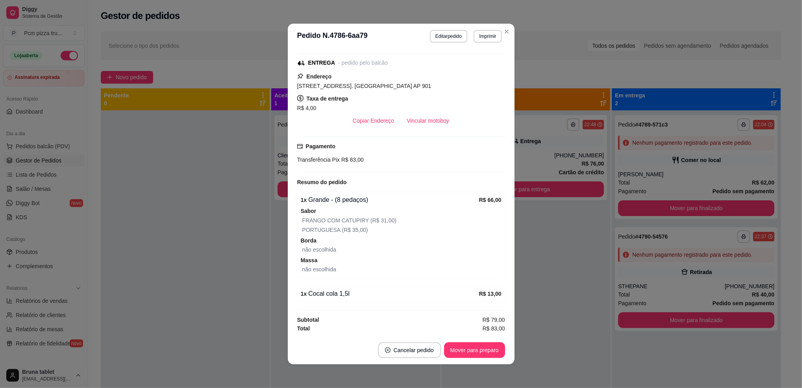
scroll to position [127, 0]
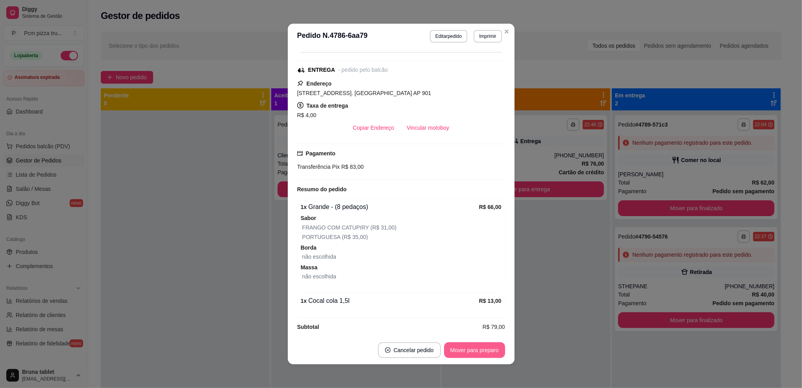
click at [451, 349] on button "Mover para preparo" at bounding box center [474, 350] width 61 height 16
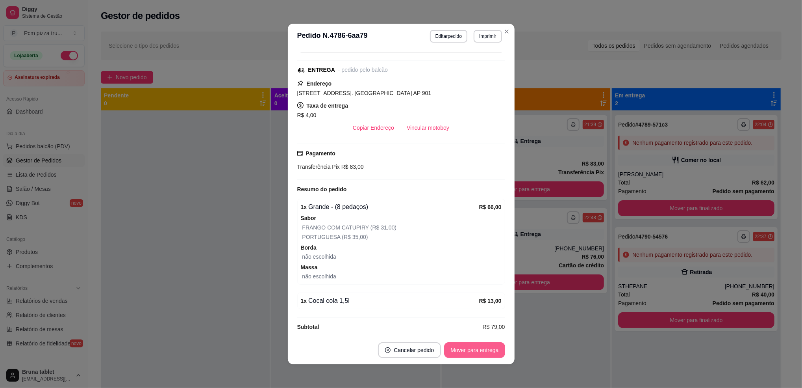
click at [452, 349] on button "Mover para entrega" at bounding box center [474, 350] width 61 height 16
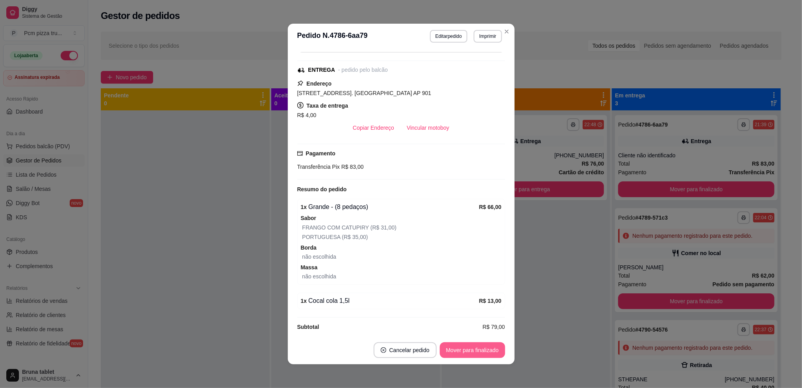
click at [452, 349] on button "Mover para finalizado" at bounding box center [472, 350] width 65 height 16
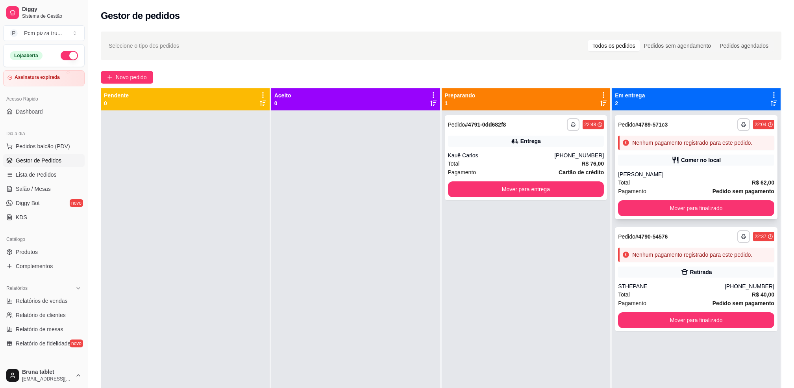
click at [697, 178] on div "Total R$ 62,00" at bounding box center [696, 182] width 156 height 9
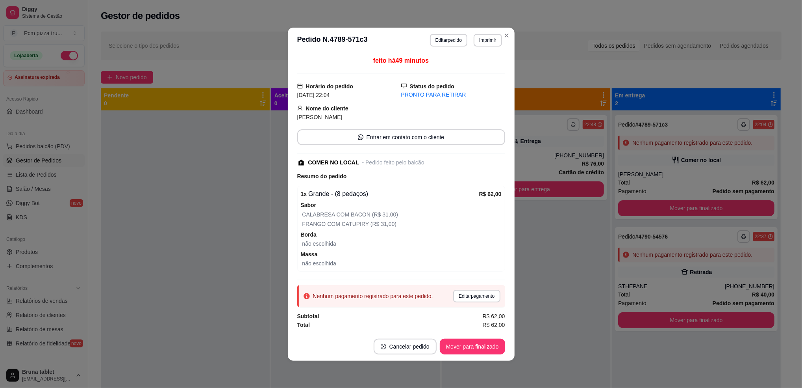
click at [453, 32] on header "**********" at bounding box center [401, 40] width 227 height 25
click at [453, 42] on button "Editar pedido" at bounding box center [448, 40] width 37 height 13
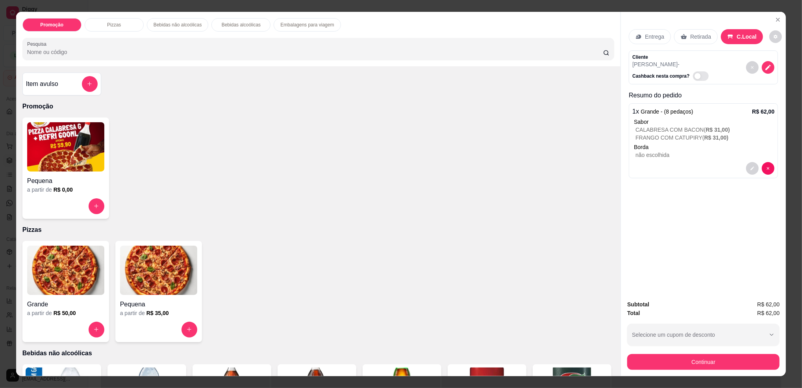
scroll to position [210, 0]
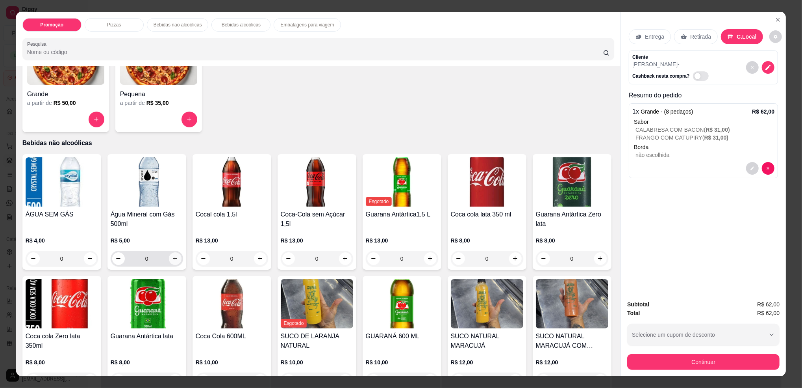
click at [172, 258] on icon "increase-product-quantity" at bounding box center [175, 258] width 6 height 6
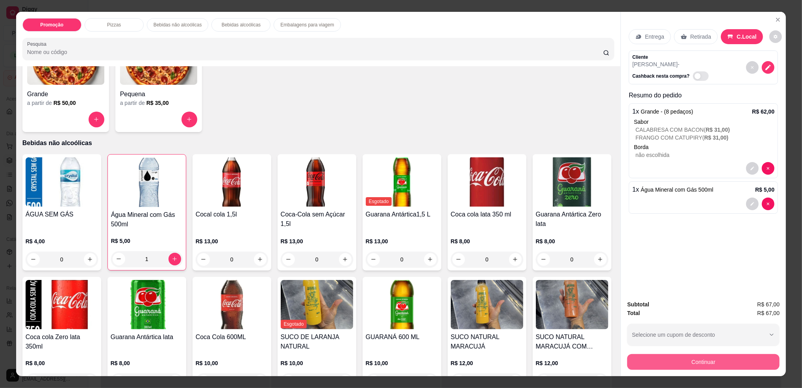
click at [660, 367] on button "Continuar" at bounding box center [703, 362] width 152 height 16
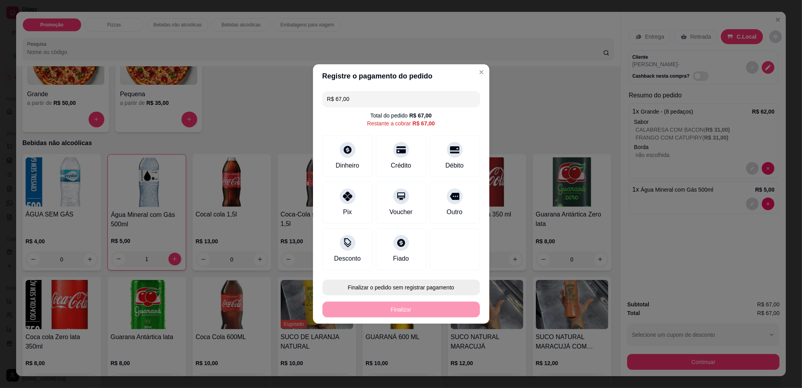
click at [399, 281] on button "Finalizar o pedido sem registrar pagamento" at bounding box center [402, 287] width 158 height 16
click at [448, 357] on button "Confirmar" at bounding box center [451, 352] width 29 height 12
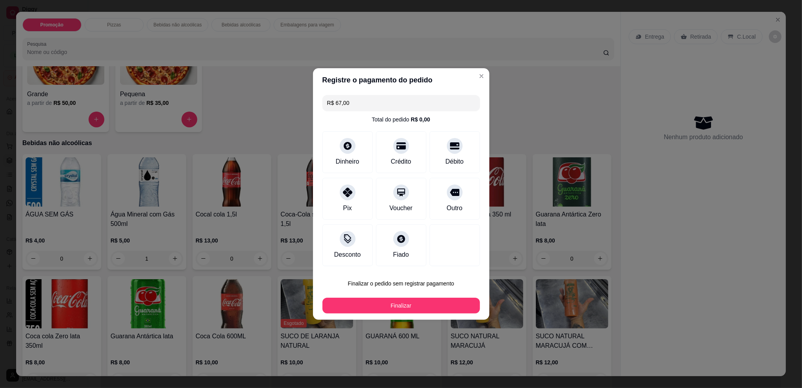
type input "0"
type input "R$ 0,00"
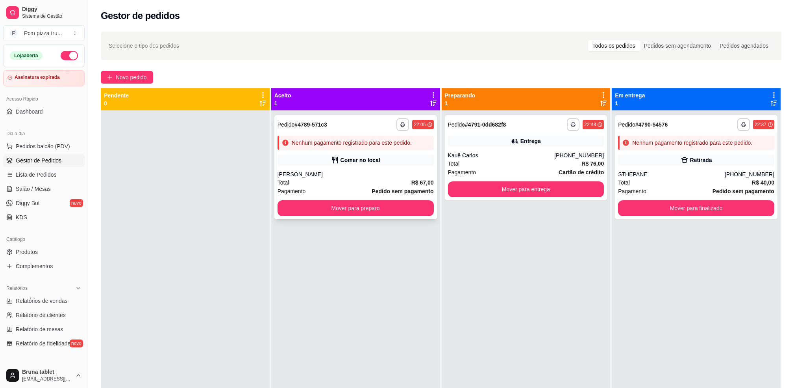
click at [356, 156] on div "Comer no local" at bounding box center [361, 160] width 40 height 8
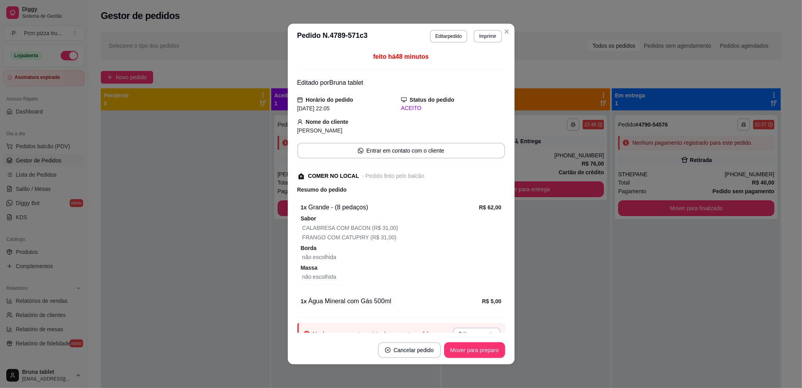
scroll to position [35, 0]
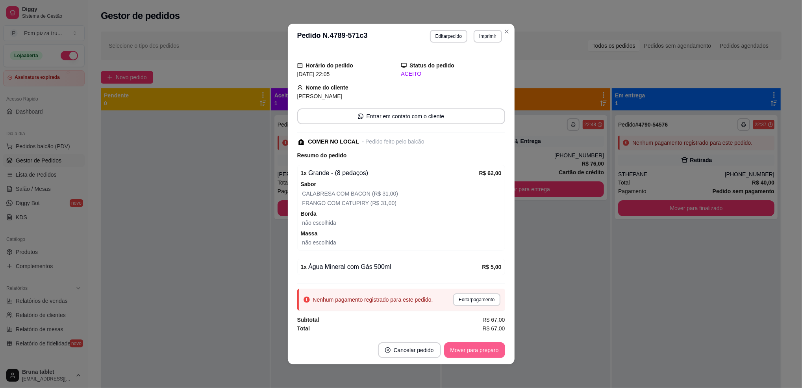
click at [482, 351] on button "Mover para preparo" at bounding box center [474, 350] width 61 height 16
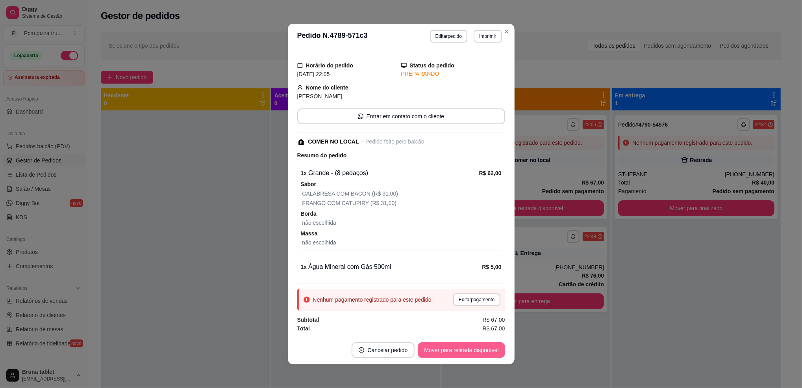
click at [482, 351] on button "Mover para retirada disponível" at bounding box center [461, 350] width 87 height 16
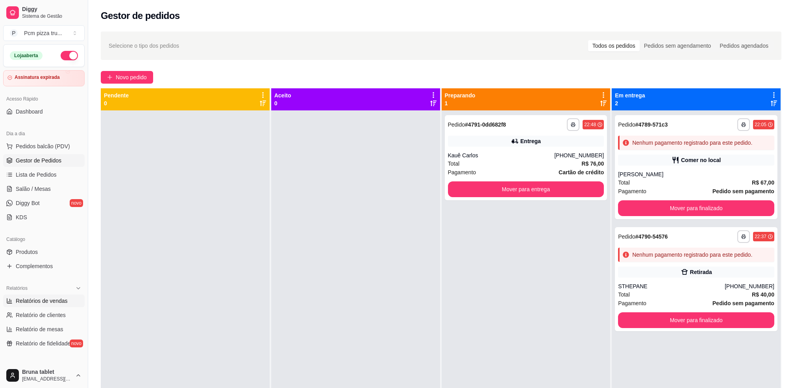
click at [61, 304] on span "Relatórios de vendas" at bounding box center [42, 301] width 52 height 8
select select "ALL"
select select "0"
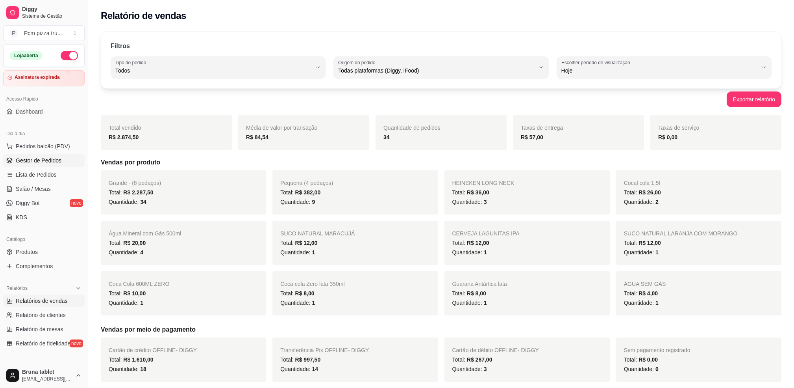
click at [56, 161] on span "Gestor de Pedidos" at bounding box center [39, 160] width 46 height 8
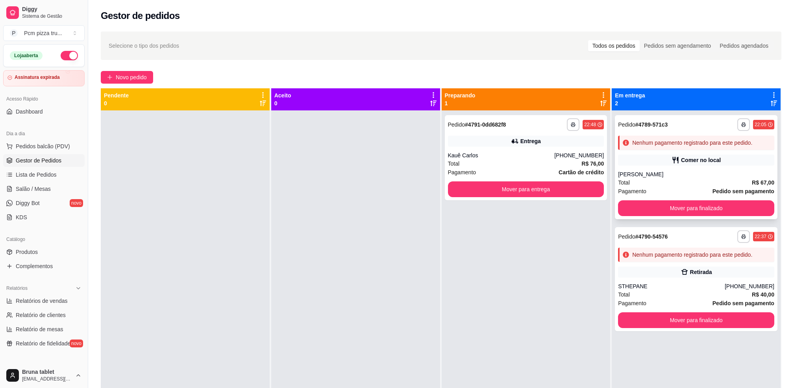
click at [635, 150] on div "**********" at bounding box center [696, 167] width 163 height 104
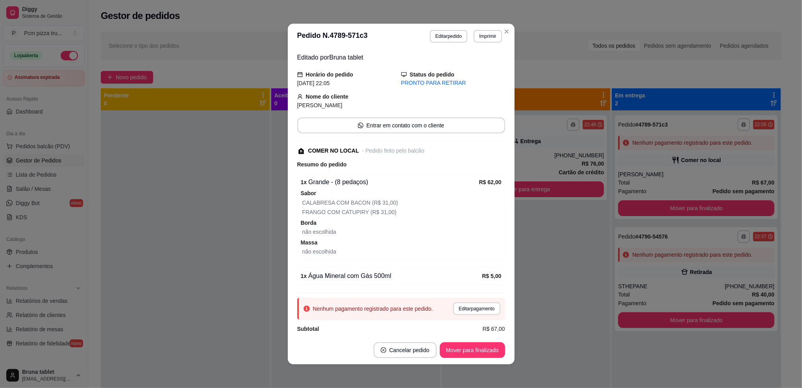
scroll to position [35, 0]
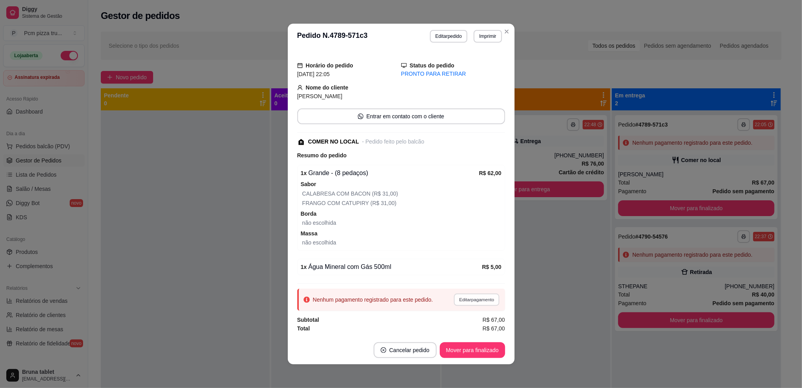
click at [478, 301] on button "Editar pagamento" at bounding box center [477, 299] width 46 height 12
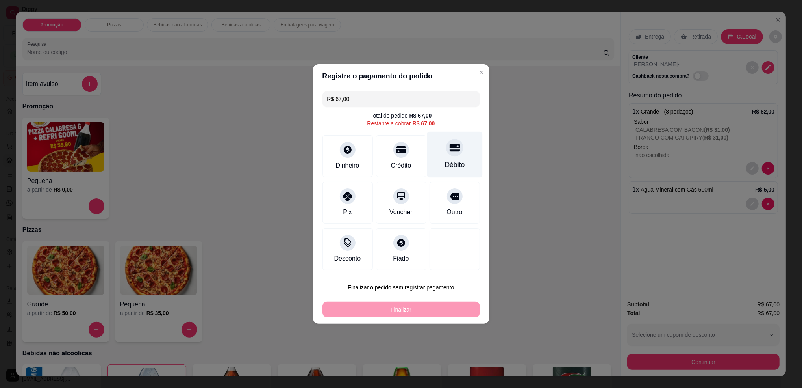
click at [461, 149] on div "Débito" at bounding box center [455, 155] width 56 height 46
type input "R$ 0,00"
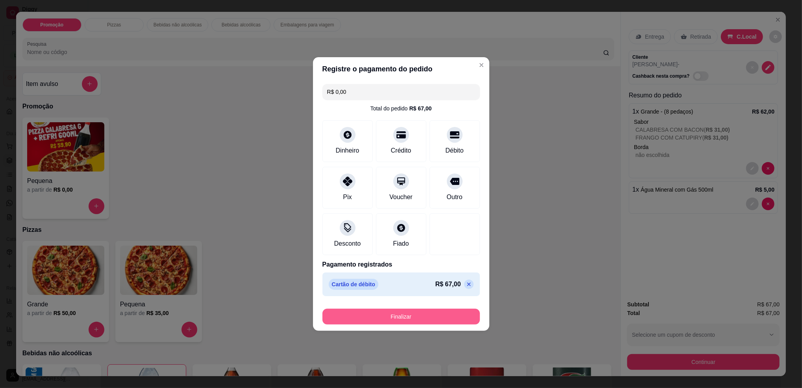
click at [449, 310] on button "Finalizar" at bounding box center [402, 316] width 158 height 16
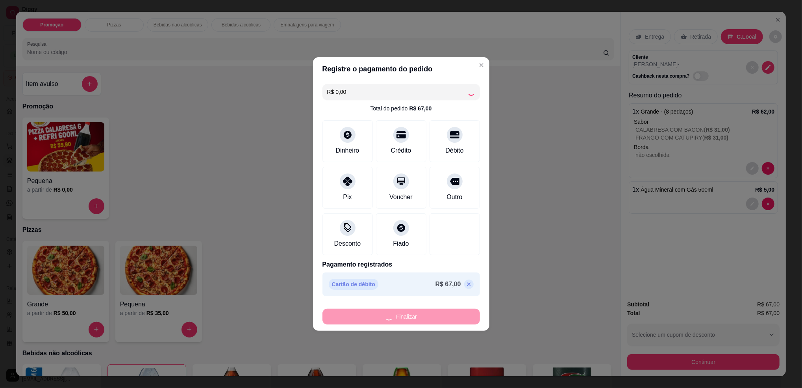
type input "0"
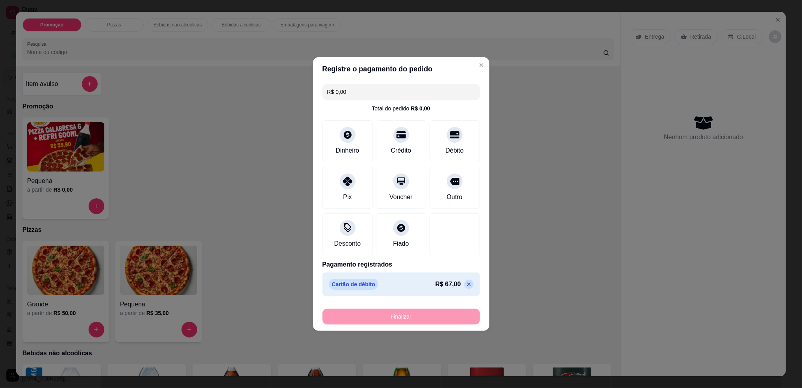
type input "-R$ 67,00"
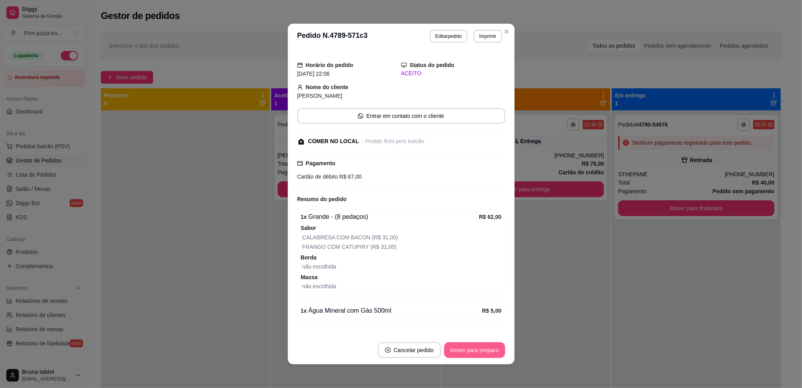
click at [473, 352] on button "Mover para preparo" at bounding box center [474, 350] width 61 height 16
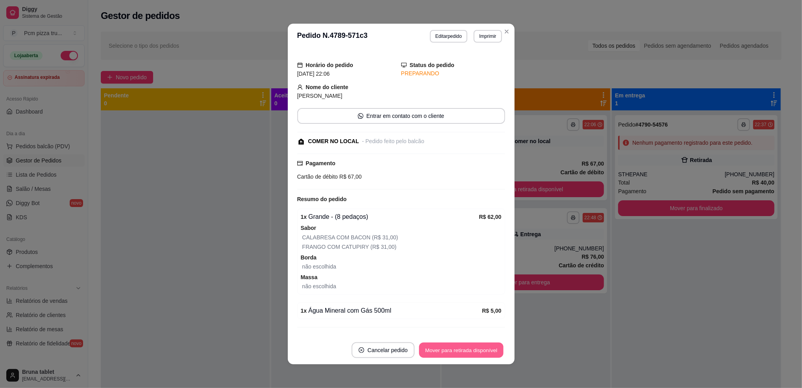
click at [475, 349] on button "Mover para retirada disponível" at bounding box center [461, 349] width 84 height 15
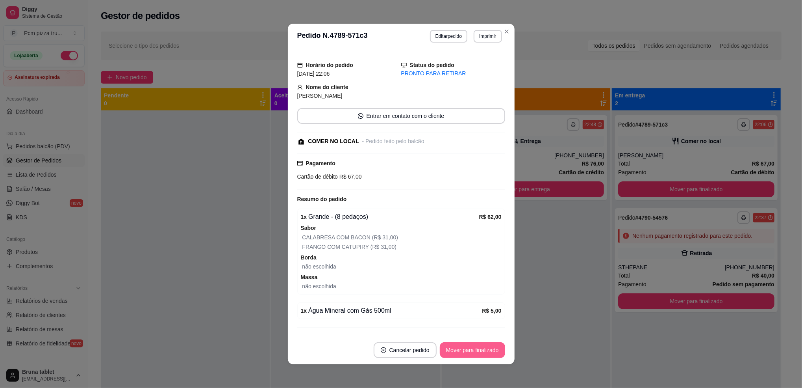
click at [475, 349] on button "Mover para finalizado" at bounding box center [472, 350] width 65 height 16
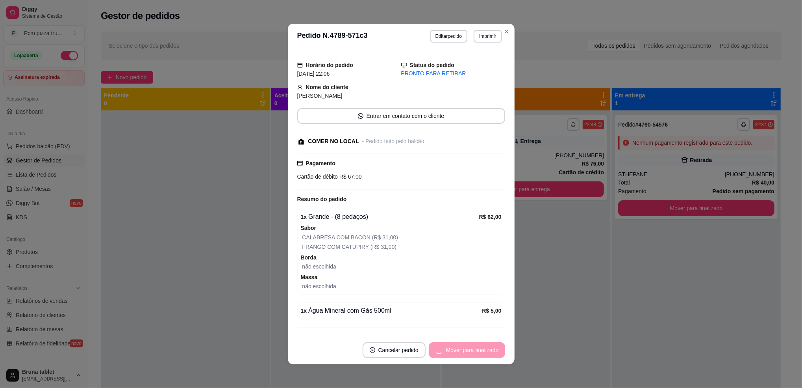
scroll to position [9, 0]
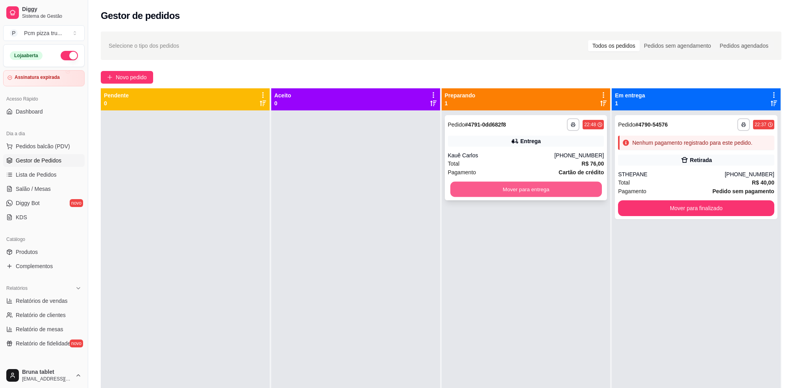
click at [577, 190] on button "Mover para entrega" at bounding box center [526, 189] width 152 height 15
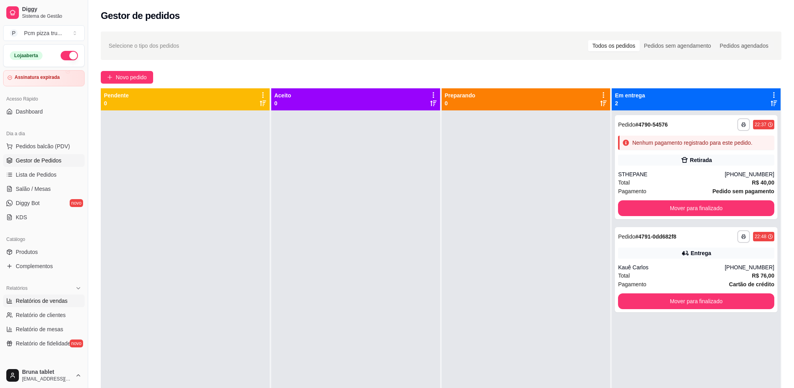
click at [54, 300] on span "Relatórios de vendas" at bounding box center [42, 301] width 52 height 8
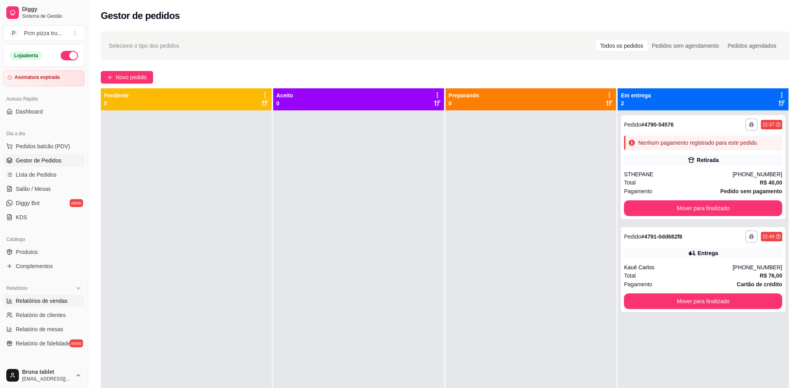
select select "ALL"
select select "0"
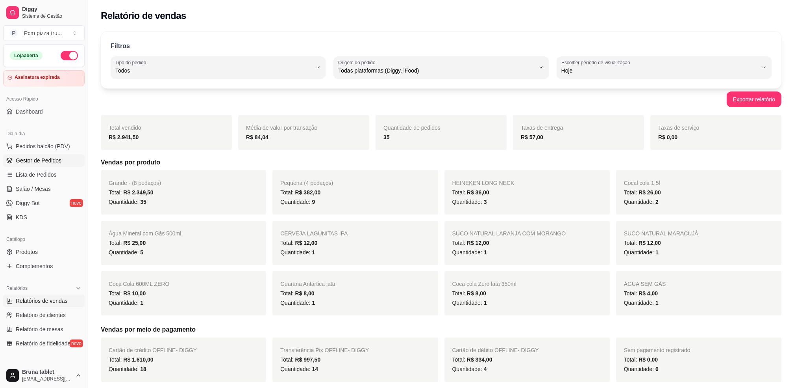
click at [50, 161] on span "Gestor de Pedidos" at bounding box center [39, 160] width 46 height 8
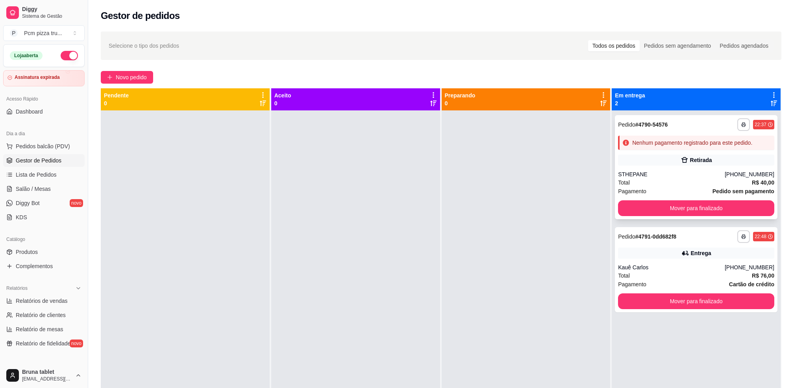
click at [728, 165] on div "**********" at bounding box center [696, 167] width 163 height 104
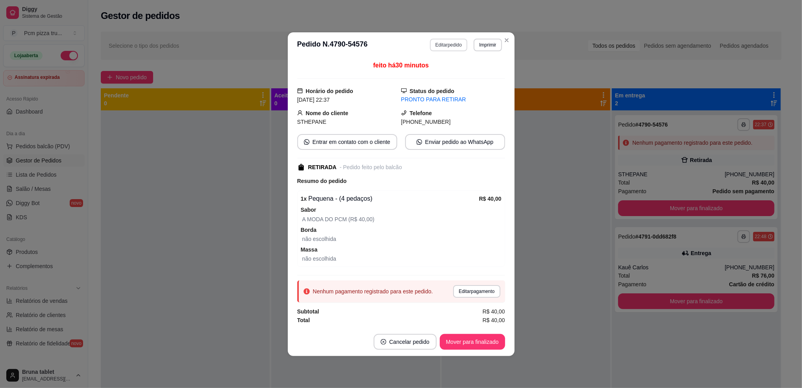
click at [454, 44] on button "Editar pedido" at bounding box center [448, 45] width 37 height 13
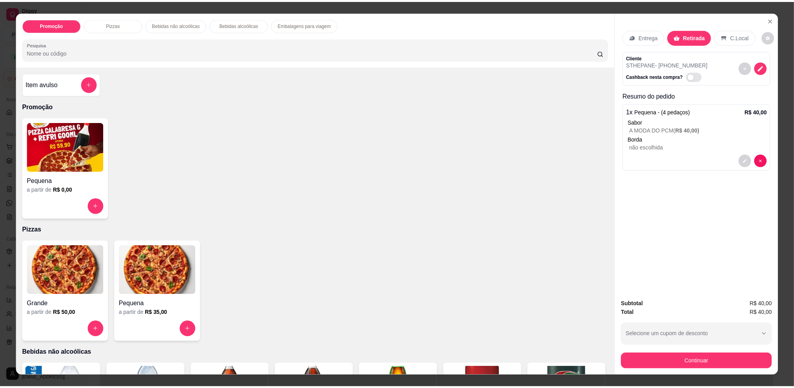
scroll to position [210, 0]
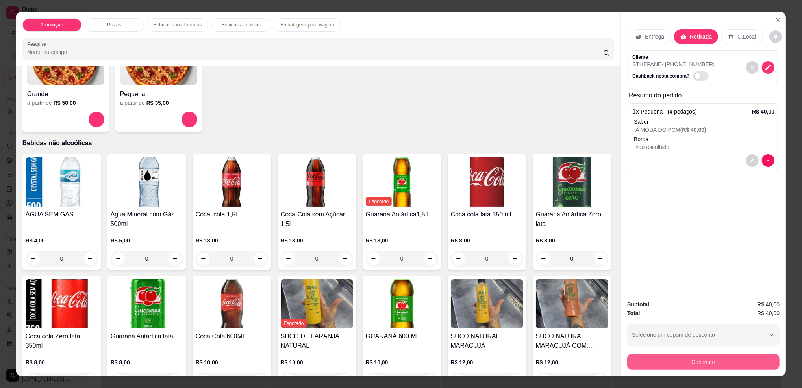
click at [688, 362] on button "Continuar" at bounding box center [703, 362] width 152 height 16
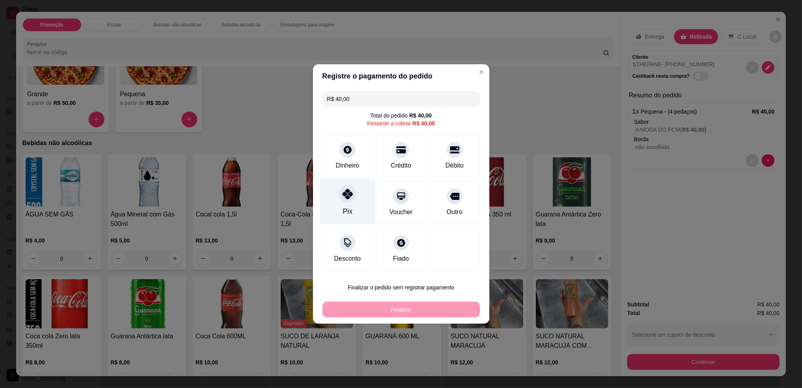
click at [345, 197] on icon at bounding box center [347, 194] width 10 height 10
type input "R$ 0,00"
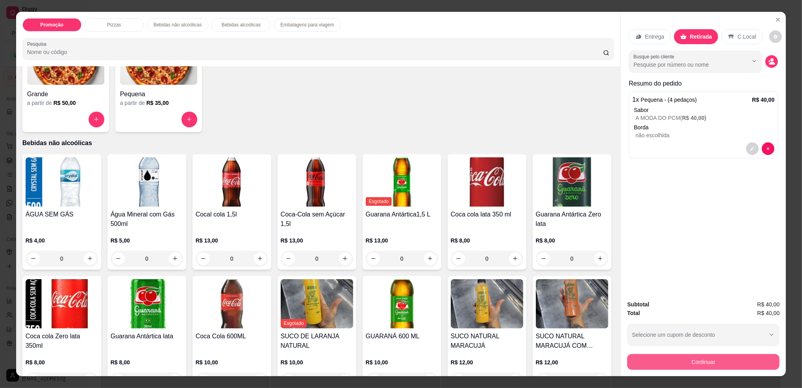
click at [692, 363] on button "Continuar" at bounding box center [703, 362] width 152 height 16
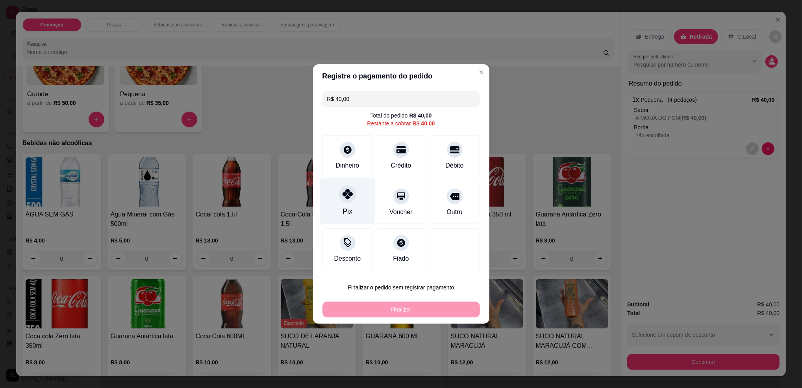
click at [336, 204] on div "Pix" at bounding box center [348, 201] width 56 height 46
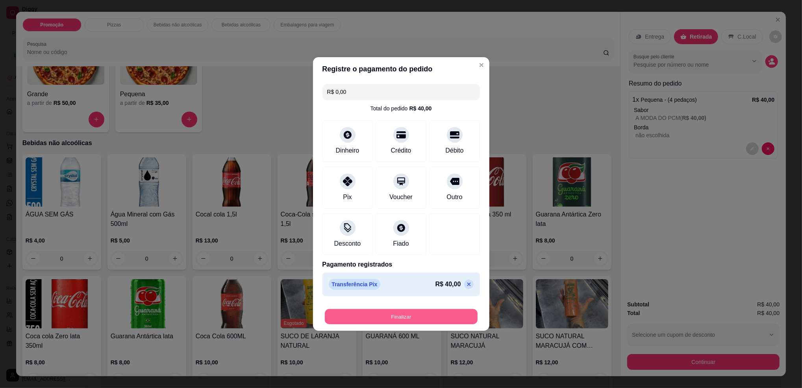
click at [404, 317] on button "Finalizar" at bounding box center [401, 316] width 153 height 15
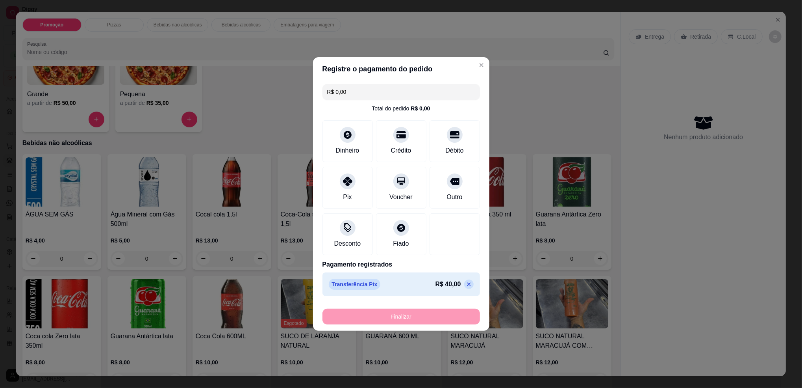
type input "-R$ 40,00"
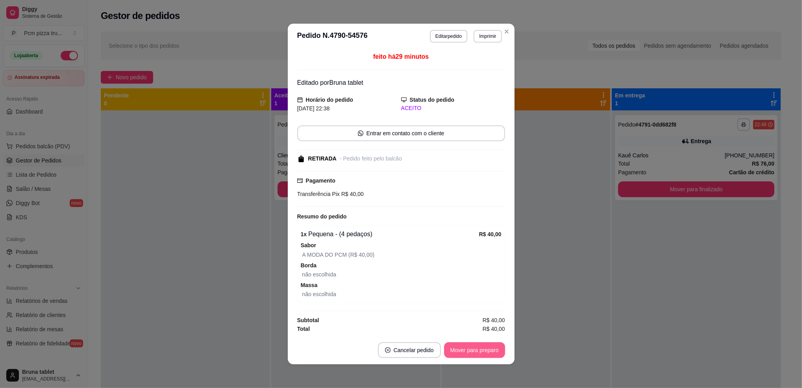
click at [482, 347] on button "Mover para preparo" at bounding box center [474, 350] width 61 height 16
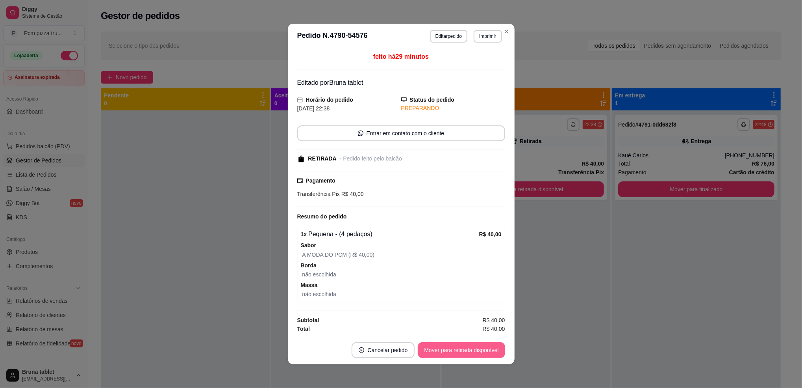
click at [482, 347] on button "Mover para retirada disponível" at bounding box center [461, 350] width 87 height 16
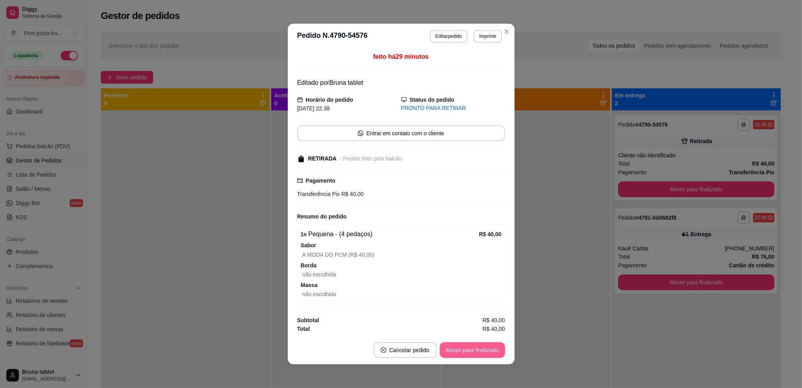
click at [481, 347] on button "Mover para finalizado" at bounding box center [472, 350] width 65 height 16
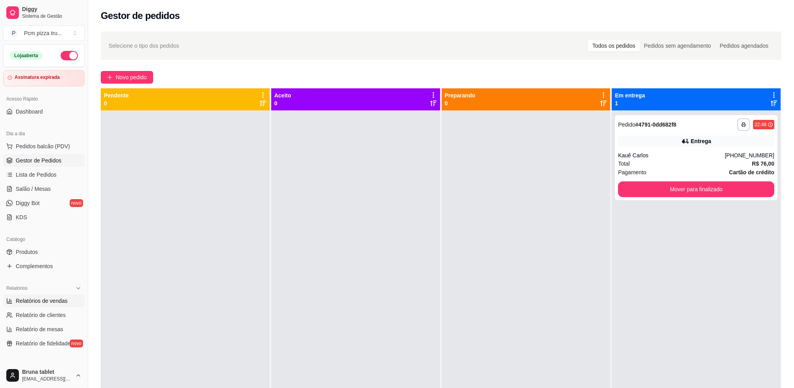
click at [40, 302] on span "Relatórios de vendas" at bounding box center [42, 301] width 52 height 8
select select "ALL"
select select "0"
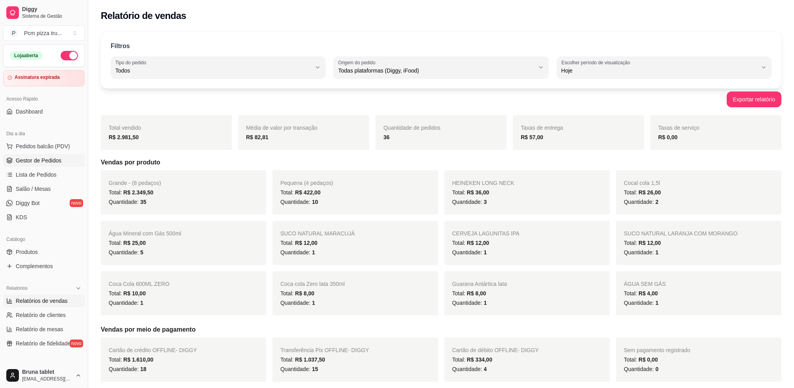
click at [49, 163] on span "Gestor de Pedidos" at bounding box center [39, 160] width 46 height 8
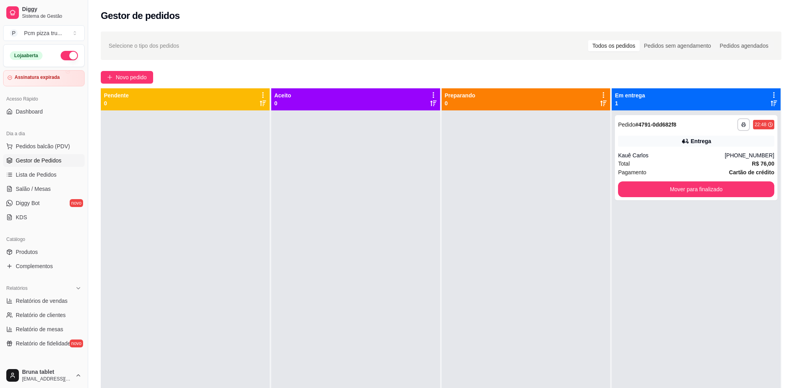
click at [59, 60] on div "Loja aberta" at bounding box center [44, 56] width 81 height 22
click at [61, 59] on button "button" at bounding box center [69, 55] width 17 height 9
click at [655, 188] on button "Mover para finalizado" at bounding box center [696, 189] width 156 height 16
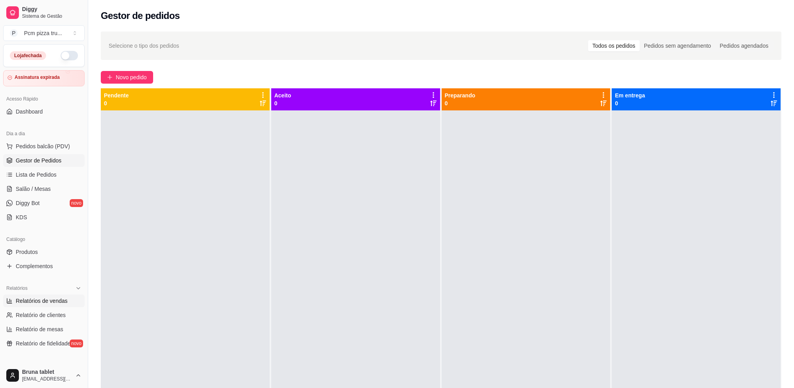
click at [22, 300] on span "Relatórios de vendas" at bounding box center [42, 301] width 52 height 8
select select "ALL"
select select "0"
